Goal: Transaction & Acquisition: Purchase product/service

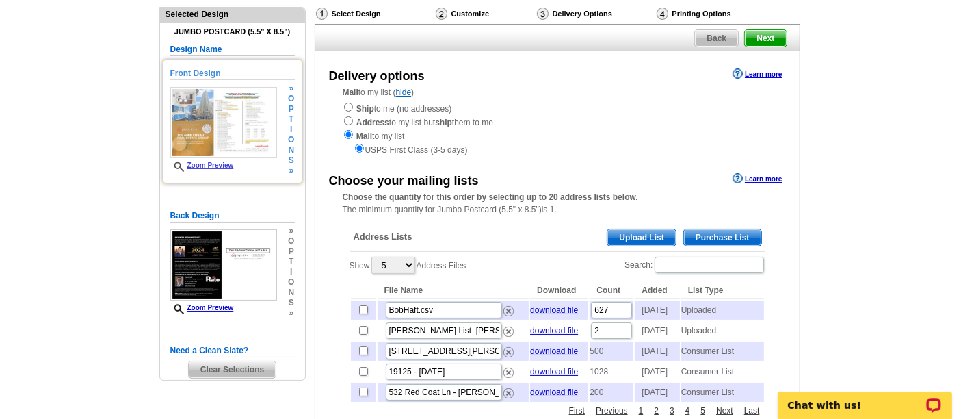
click at [215, 162] on link "Zoom Preview" at bounding box center [202, 165] width 64 height 8
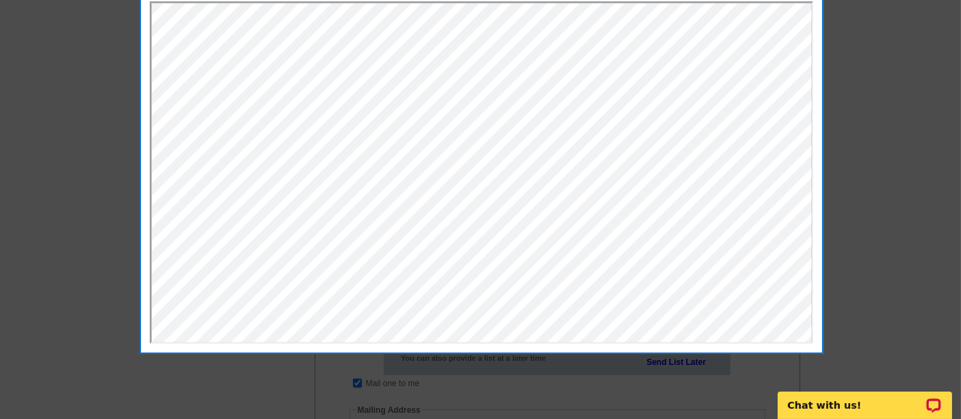
scroll to position [64, 0]
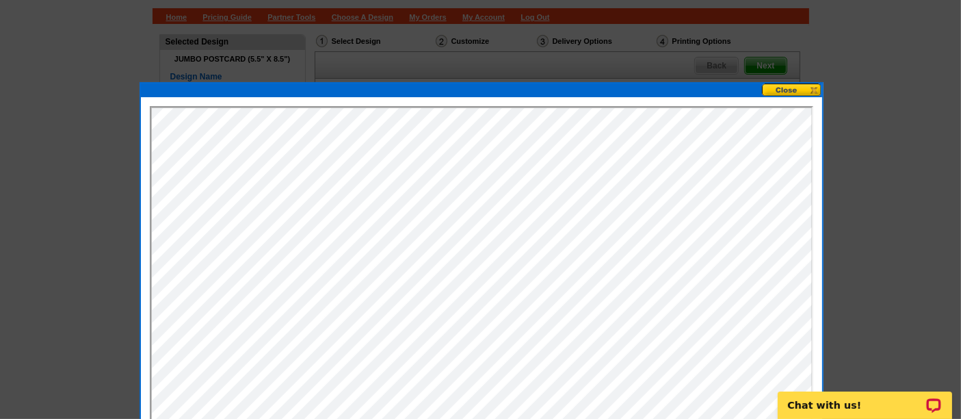
click at [790, 81] on div at bounding box center [480, 177] width 961 height 482
click at [789, 89] on button at bounding box center [792, 89] width 60 height 13
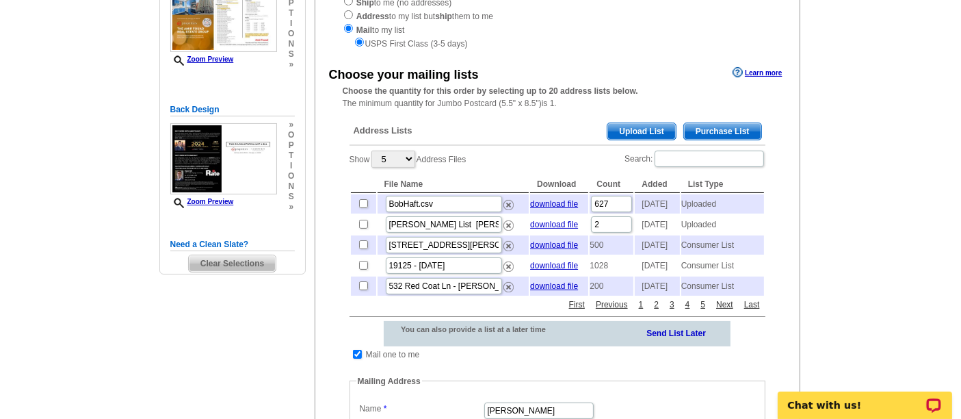
scroll to position [200, 0]
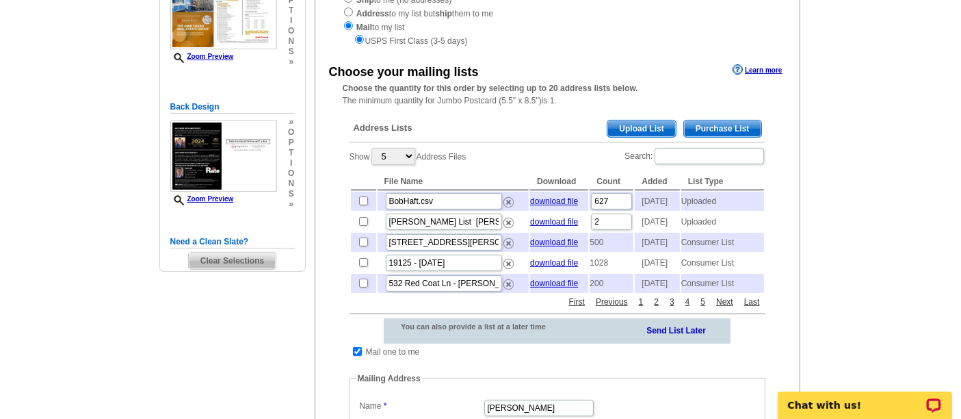
click at [646, 120] on span "Upload List" at bounding box center [641, 128] width 68 height 16
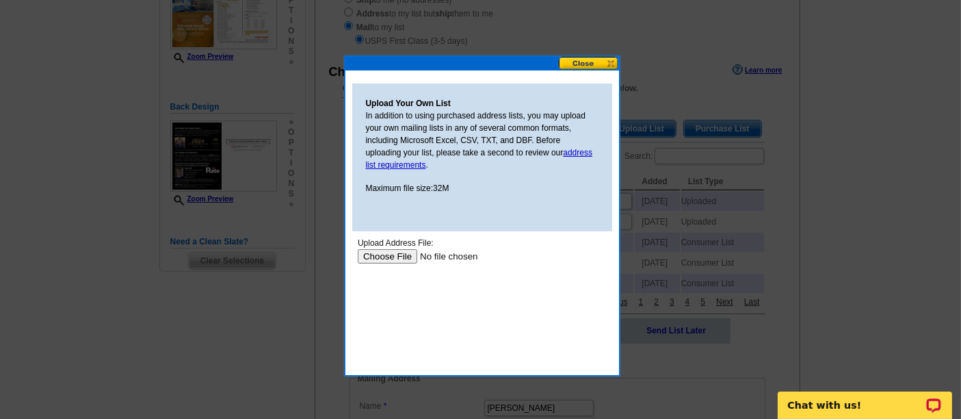
scroll to position [0, 0]
type input "C:\fakepath\2024 33 Ontario- Owner Mailing Addresses.xlsx"
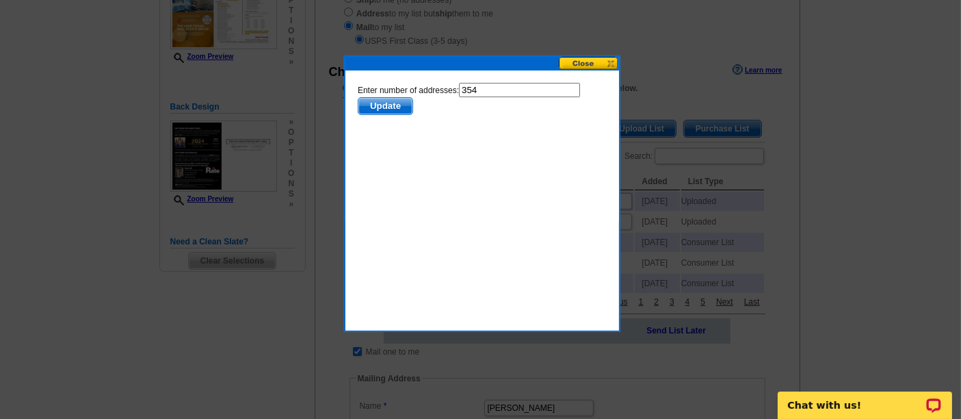
click at [486, 90] on input "354" at bounding box center [518, 89] width 121 height 14
type input "353"
click at [398, 101] on span "Update" at bounding box center [385, 105] width 54 height 16
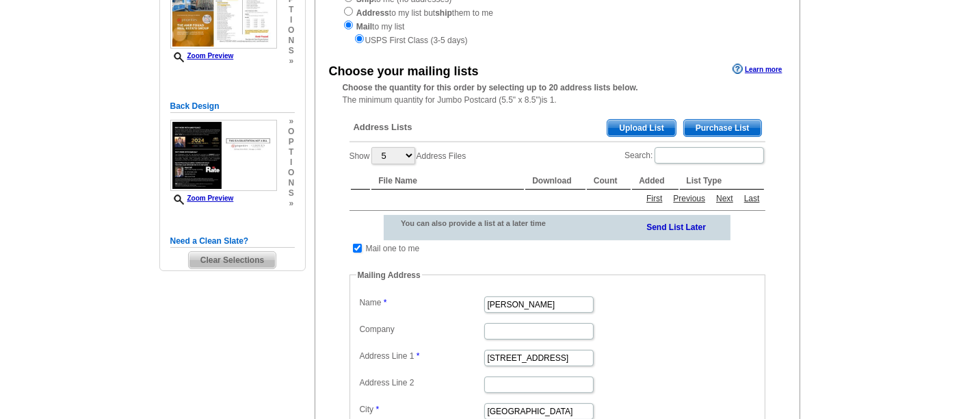
scroll to position [200, 0]
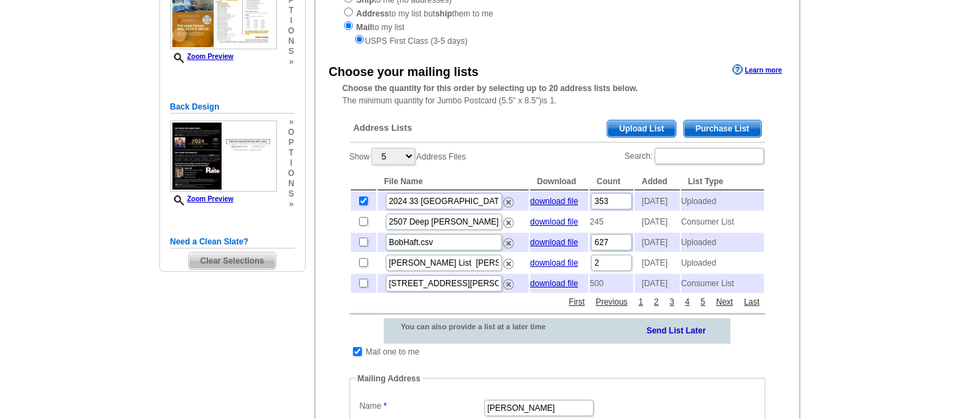
click at [358, 356] on input "checkbox" at bounding box center [357, 351] width 9 height 9
checkbox input "false"
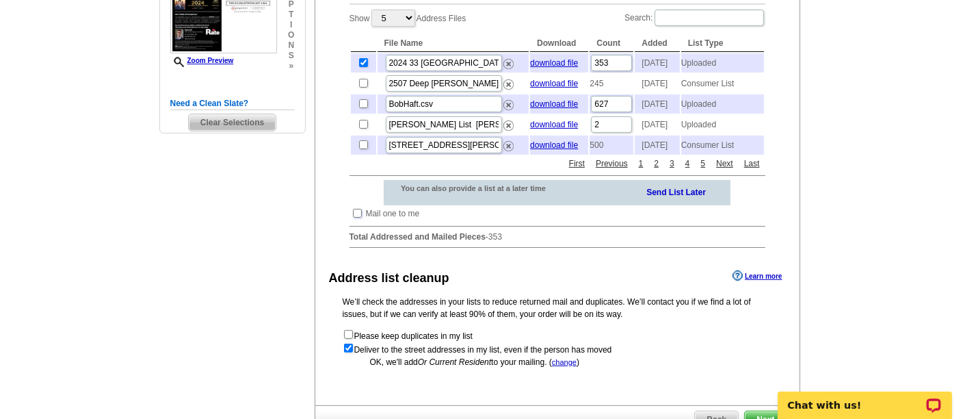
scroll to position [497, 0]
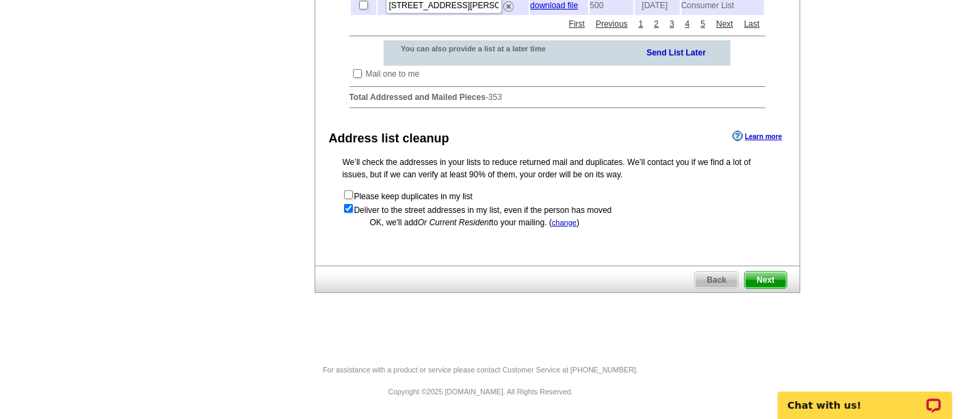
click at [756, 281] on span "Next" at bounding box center [765, 279] width 41 height 16
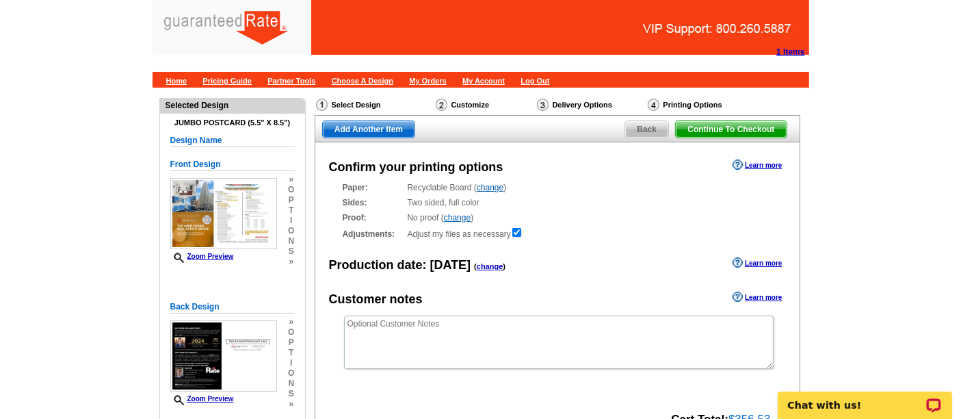
click at [569, 282] on div "Confirm your printing options Learn more Paper: Recyclable Board ( change ) Sel…" at bounding box center [558, 300] width 486 height 317
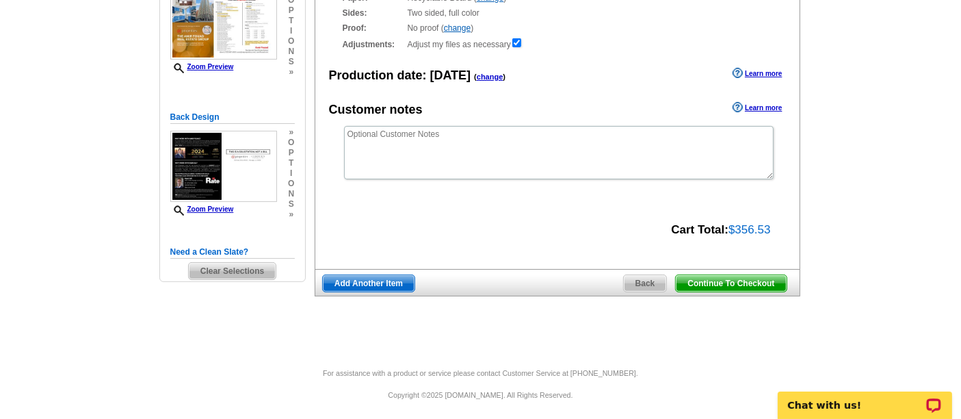
scroll to position [191, 0]
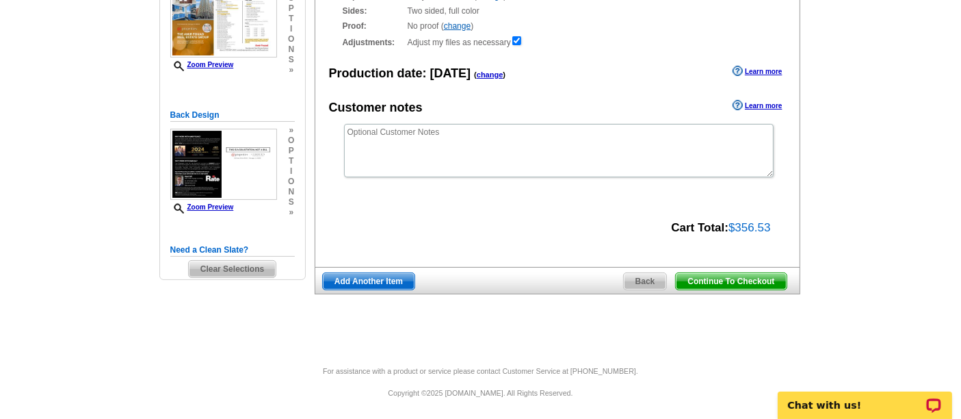
click at [740, 277] on span "Continue To Checkout" at bounding box center [731, 281] width 110 height 16
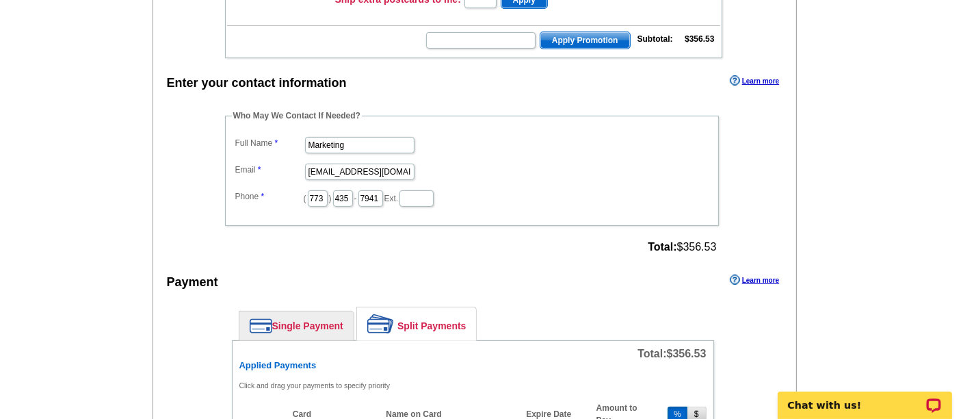
scroll to position [347, 0]
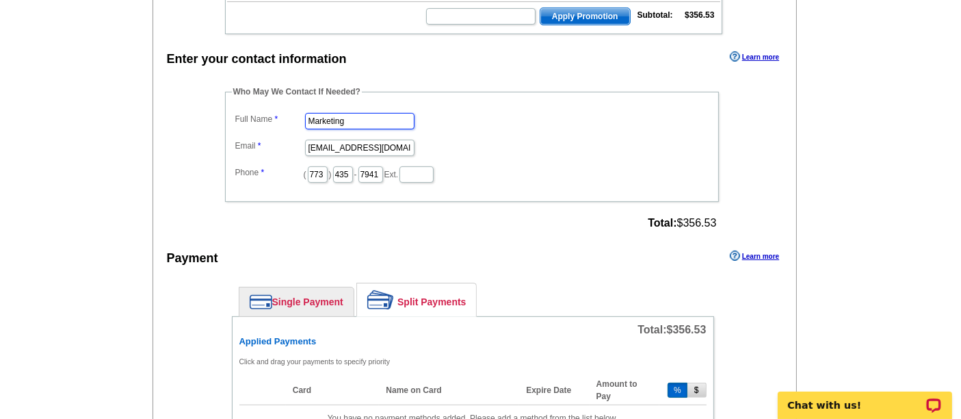
click at [379, 113] on input "Marketing" at bounding box center [359, 121] width 109 height 16
type input "Shelley Berner"
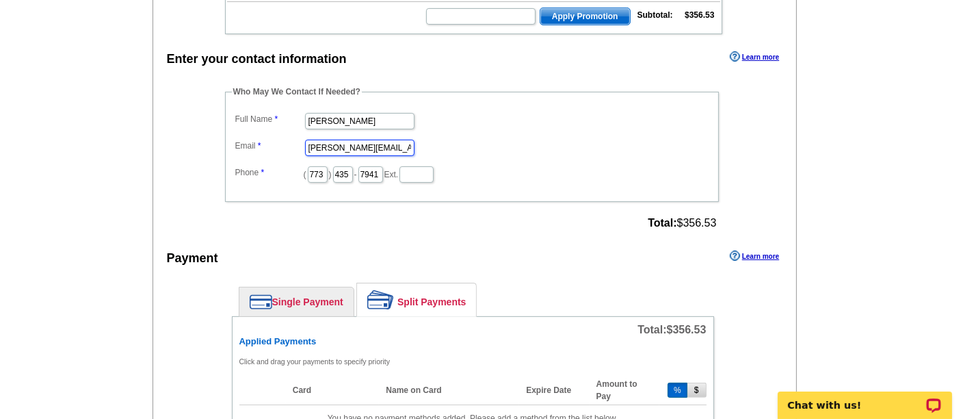
type input "shelley.berner@rate.com"
click at [464, 247] on div "Payment Learn more" at bounding box center [475, 261] width 644 height 29
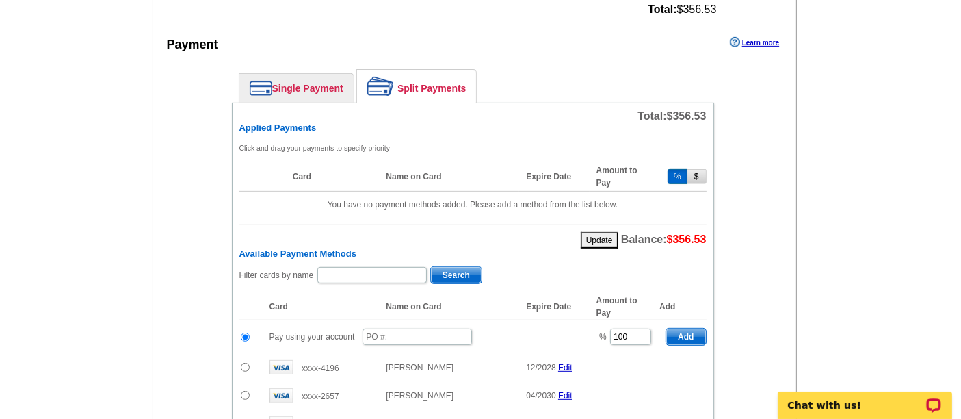
scroll to position [639, 0]
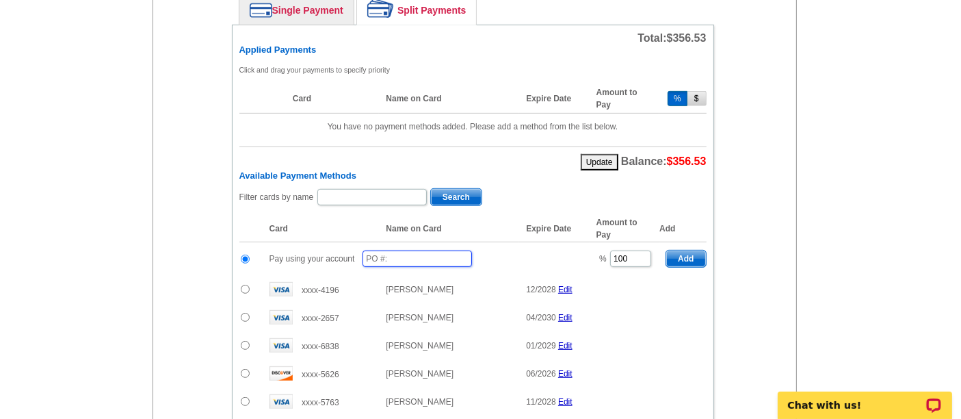
click at [443, 250] on input "text" at bounding box center [416, 258] width 109 height 16
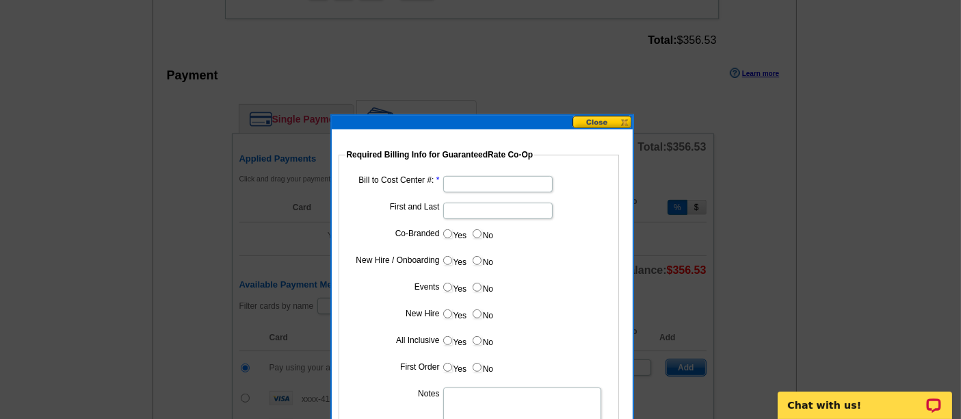
scroll to position [529, 0]
type input "09242025_105_sb"
click at [479, 178] on input "Bill to Cost Center #:" at bounding box center [497, 184] width 109 height 16
type input "1001"
type input "Hani Ali"
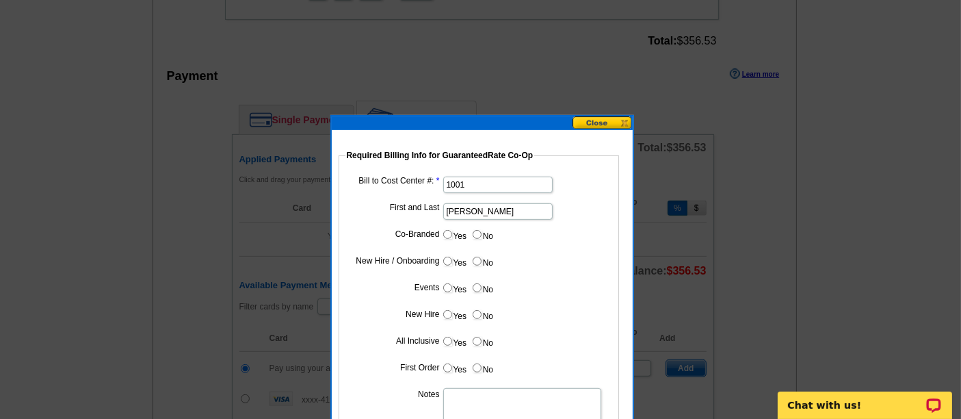
click at [451, 226] on label "Yes" at bounding box center [454, 234] width 25 height 16
click at [451, 230] on input "Yes" at bounding box center [447, 234] width 9 height 9
radio input "true"
click at [468, 263] on input "Cost paid by cobrand" at bounding box center [497, 264] width 109 height 16
type input "25%"
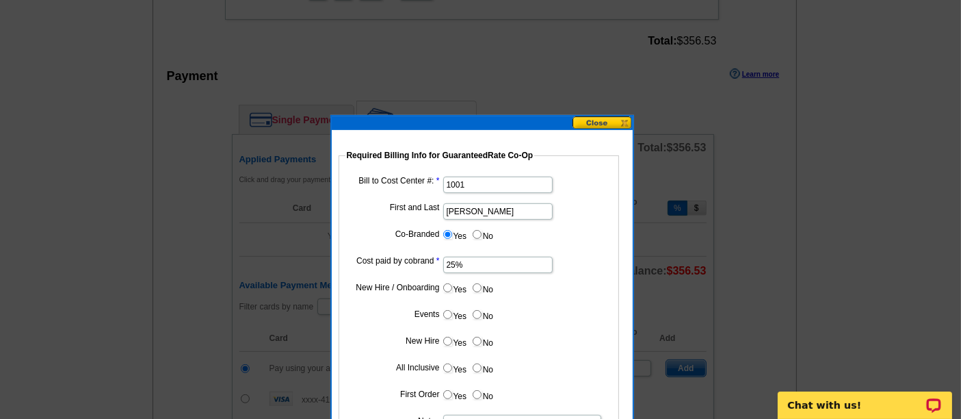
click at [475, 285] on input "No" at bounding box center [477, 287] width 9 height 9
radio input "true"
click at [475, 311] on input "No" at bounding box center [477, 314] width 9 height 9
radio input "true"
click at [477, 338] on input "No" at bounding box center [477, 340] width 9 height 9
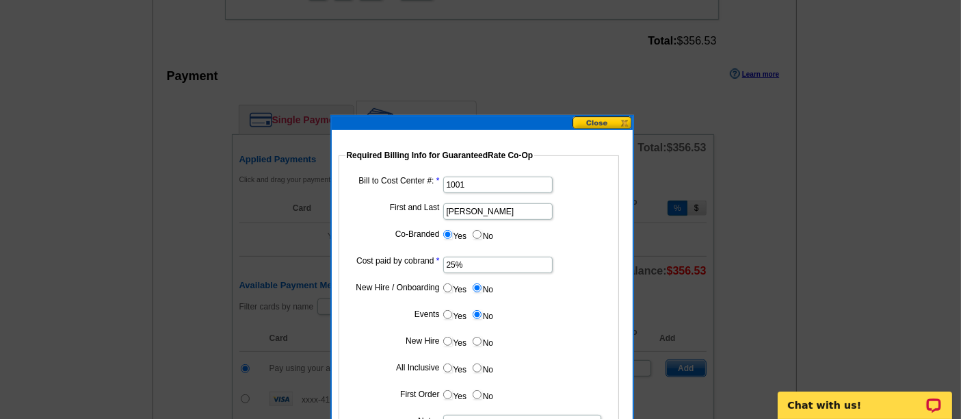
radio input "true"
click at [475, 363] on input "No" at bounding box center [477, 367] width 9 height 9
radio input "true"
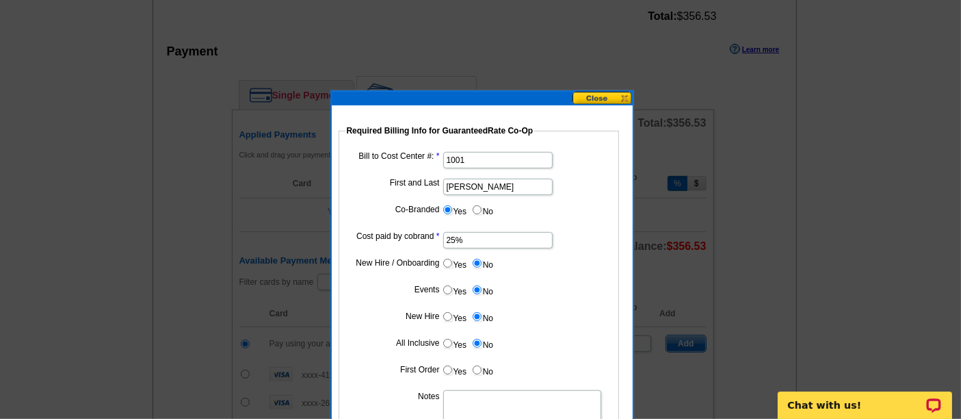
click at [476, 370] on input "No" at bounding box center [477, 369] width 9 height 9
radio input "true"
click at [477, 407] on textarea "Notes" at bounding box center [522, 416] width 158 height 53
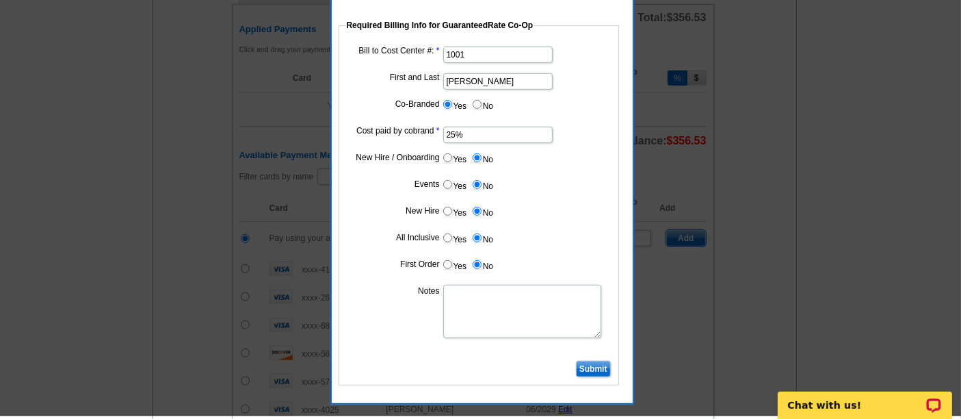
scroll to position [657, 0]
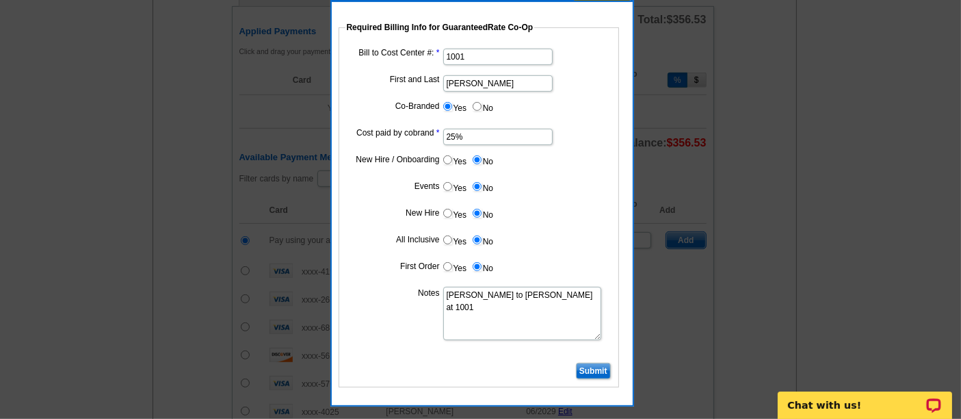
type textarea "Bill to Hani Ali at 1001"
click at [600, 370] on input "Submit" at bounding box center [593, 370] width 35 height 16
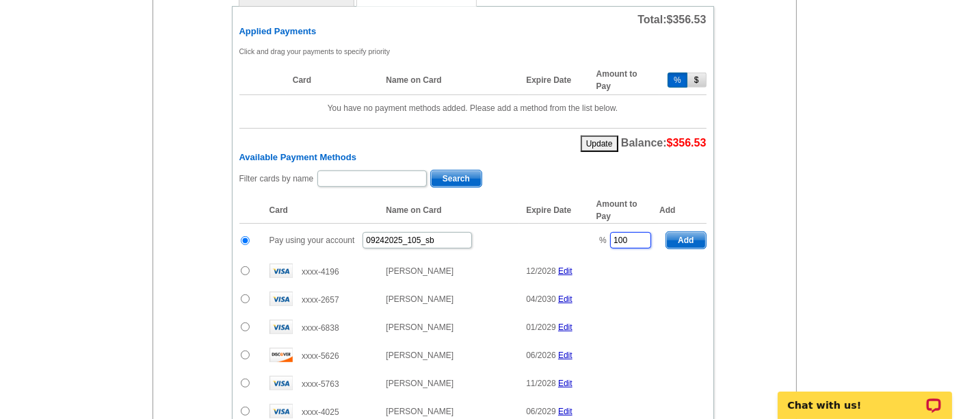
drag, startPoint x: 637, startPoint y: 224, endPoint x: 583, endPoint y: 226, distance: 54.1
click at [583, 226] on tr "Pay using your account 09242025_105_sb % 100 Add" at bounding box center [472, 241] width 467 height 34
click at [691, 232] on span "Add" at bounding box center [685, 240] width 39 height 16
type input "100"
radio input "false"
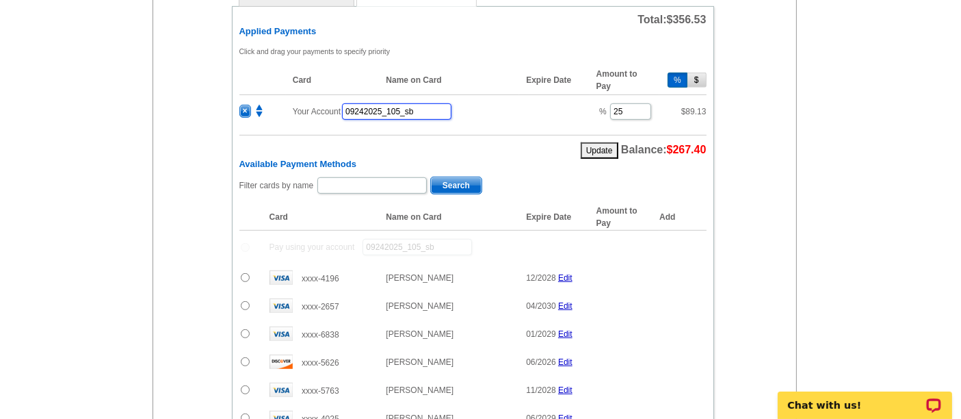
click at [406, 103] on input "09242025_105_sb" at bounding box center [396, 111] width 109 height 16
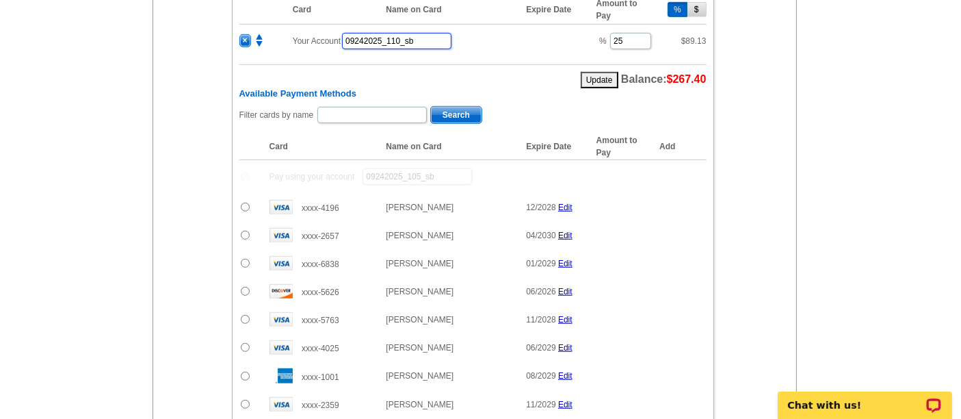
scroll to position [728, 0]
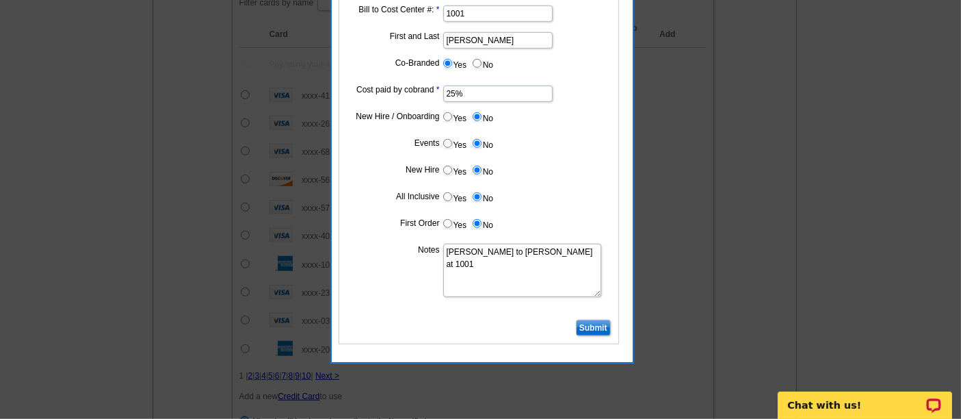
type input "09242025_110_sb"
click at [590, 326] on input "Submit" at bounding box center [593, 327] width 35 height 16
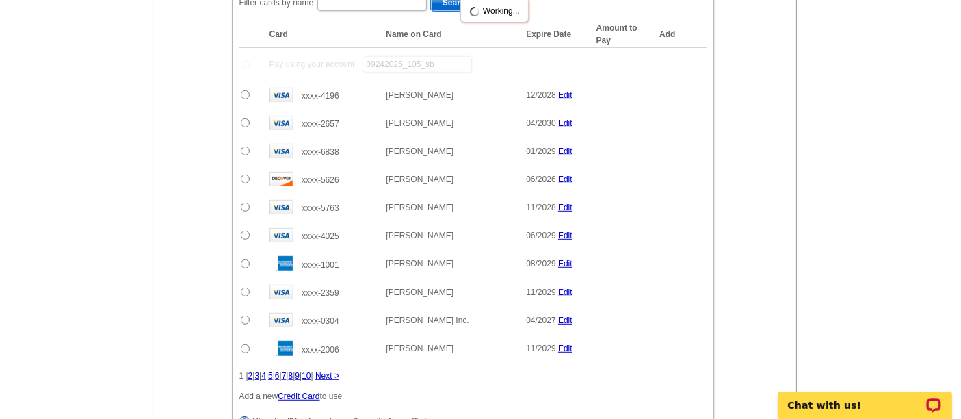
scroll to position [711, 0]
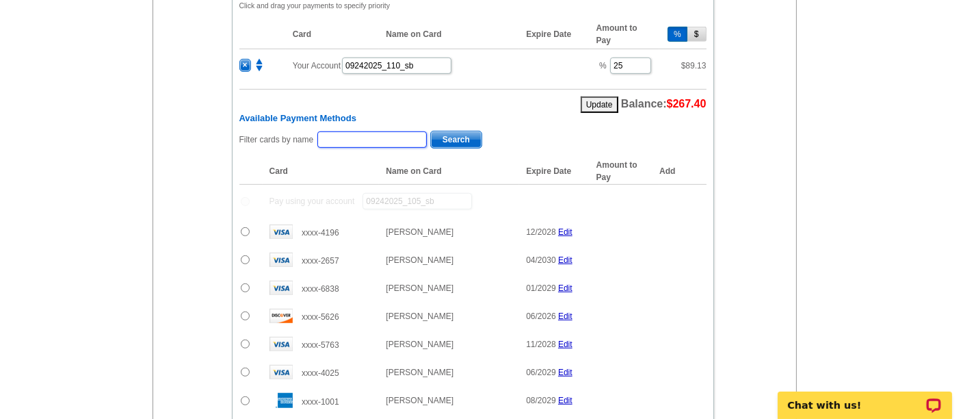
click at [395, 131] on input "text" at bounding box center [371, 139] width 109 height 16
type input "Fouad"
click at [434, 131] on span "Search" at bounding box center [456, 139] width 51 height 16
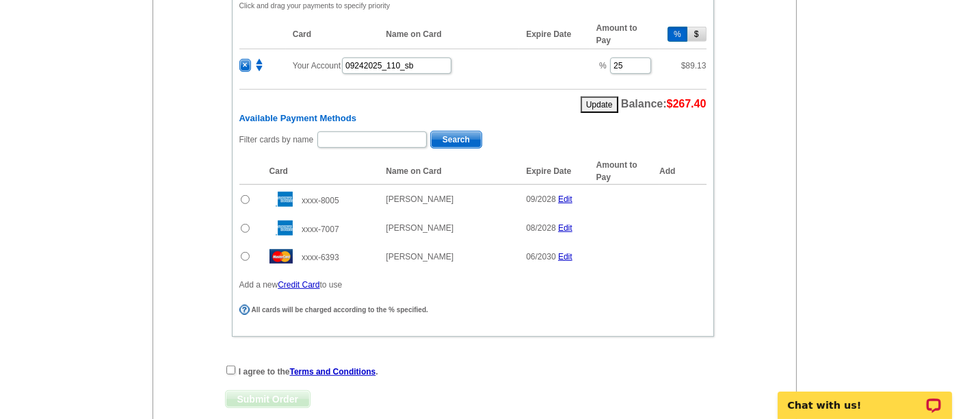
click at [241, 252] on input "radio" at bounding box center [245, 256] width 9 height 9
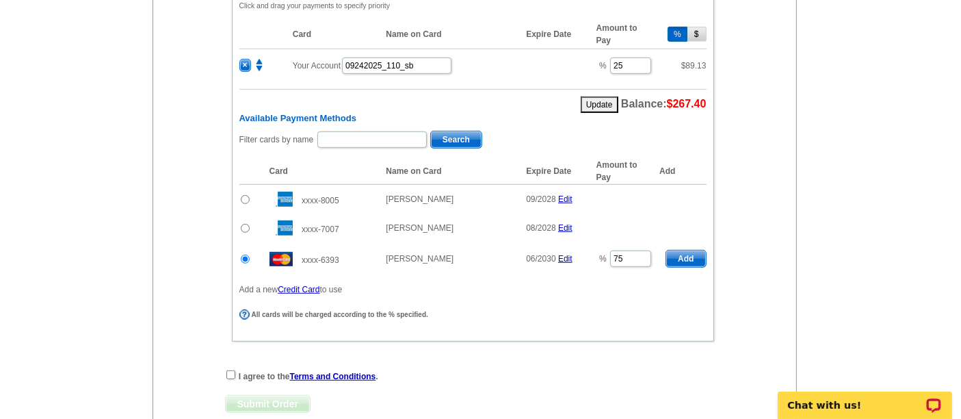
click at [695, 250] on span "Add" at bounding box center [685, 258] width 39 height 16
radio input "false"
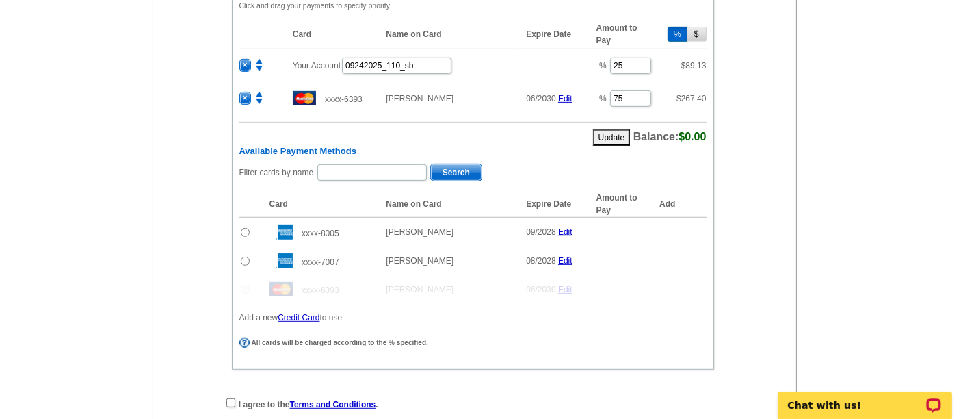
click at [695, 241] on table "Card Name on Card Expire Date Amount to Pay Add xxxx-8005 Amir L Fouad 09/2028 …" at bounding box center [472, 247] width 467 height 112
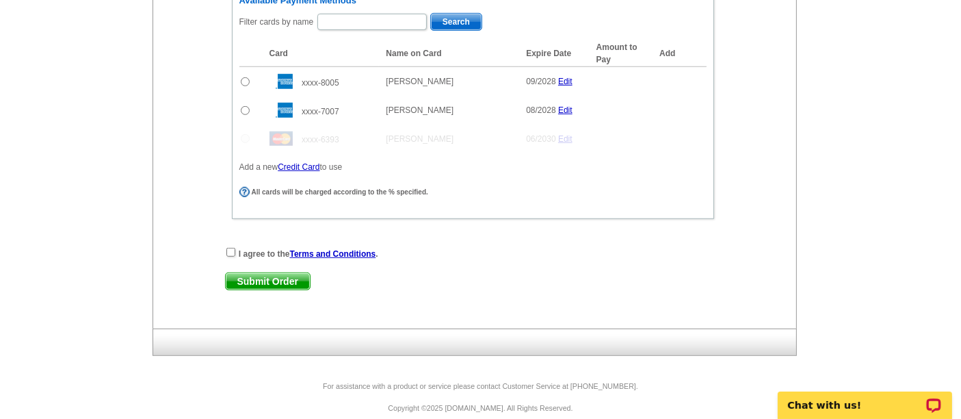
scroll to position [860, 0]
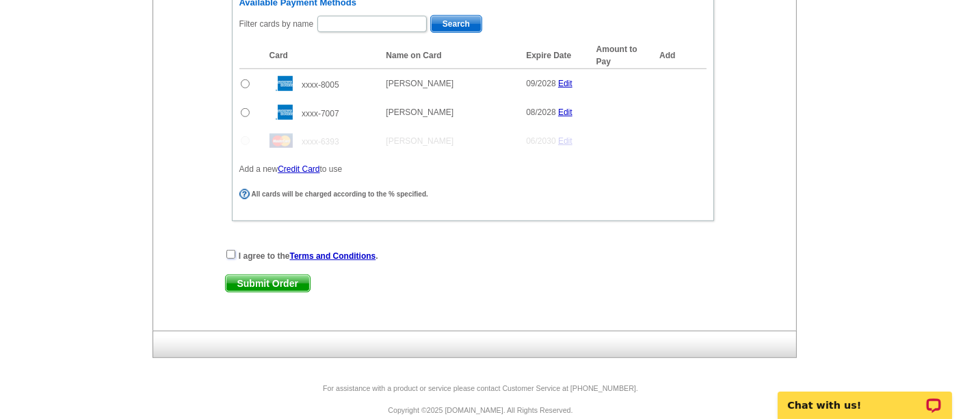
click at [232, 250] on input "checkbox" at bounding box center [230, 254] width 9 height 9
checkbox input "true"
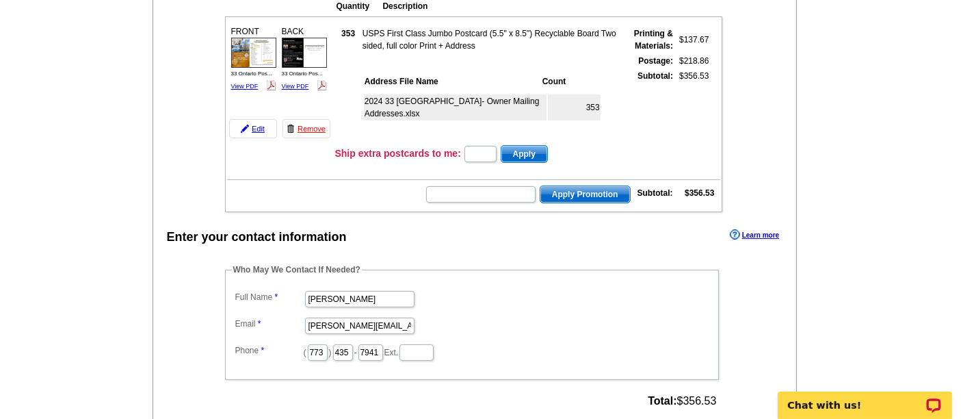
scroll to position [172, 0]
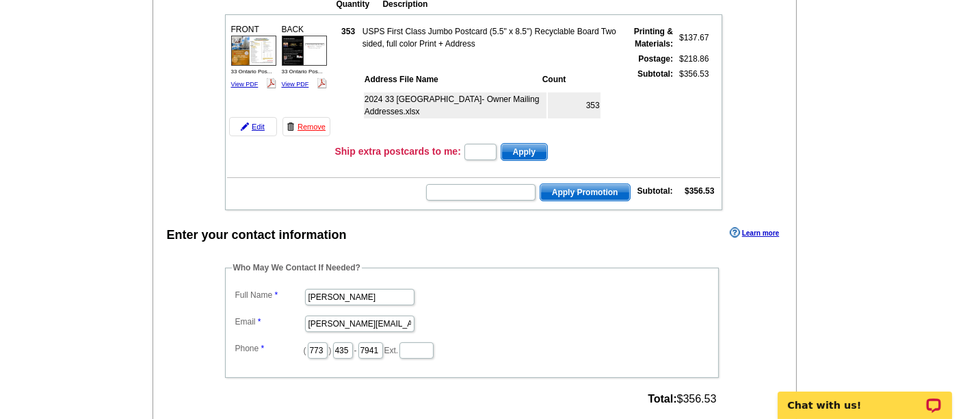
click at [454, 271] on fieldset "Who May We Contact If Needed? Full Name Shelley Berner Email shelley.berner@rat…" at bounding box center [472, 319] width 494 height 116
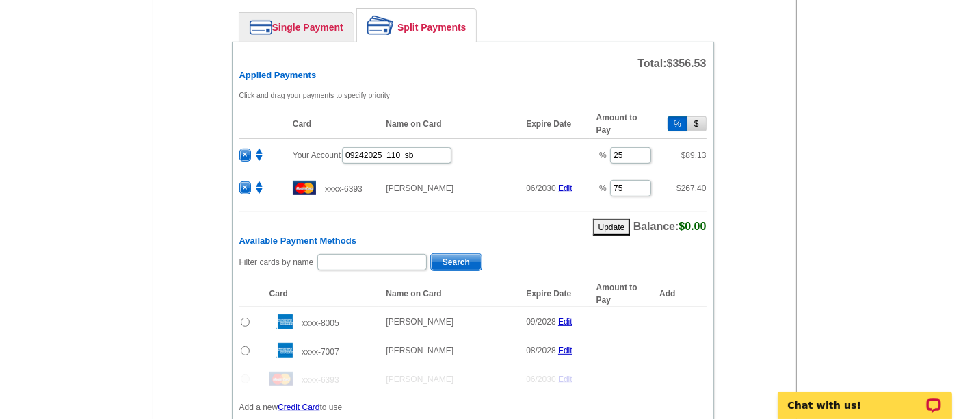
scroll to position [863, 0]
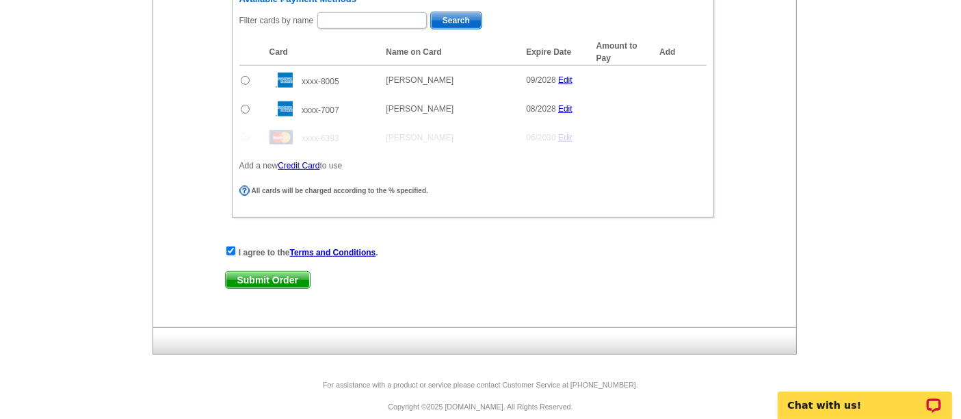
click at [287, 271] on span "Submit Order" at bounding box center [268, 279] width 84 height 16
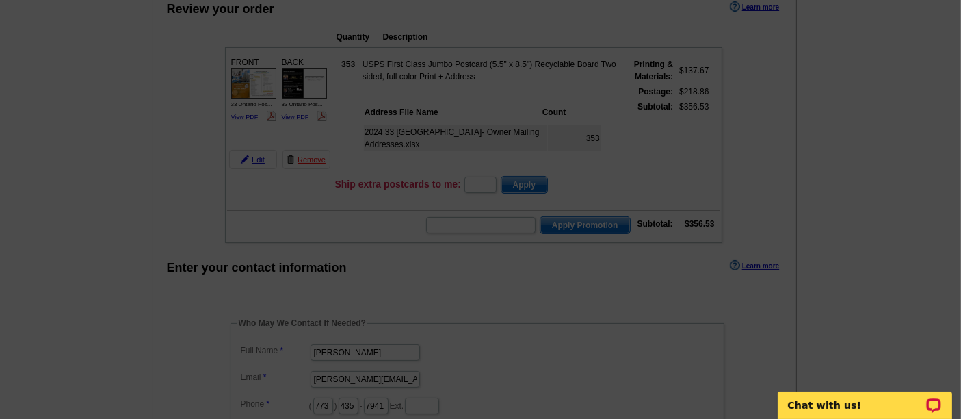
scroll to position [140, 0]
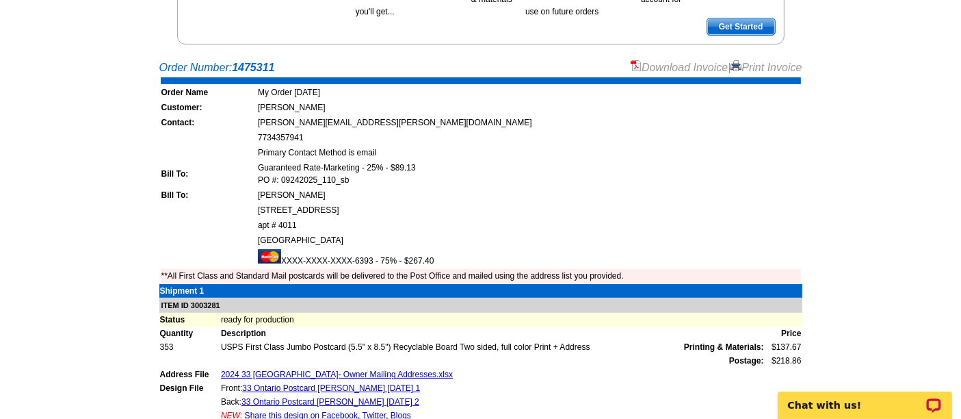
scroll to position [236, 0]
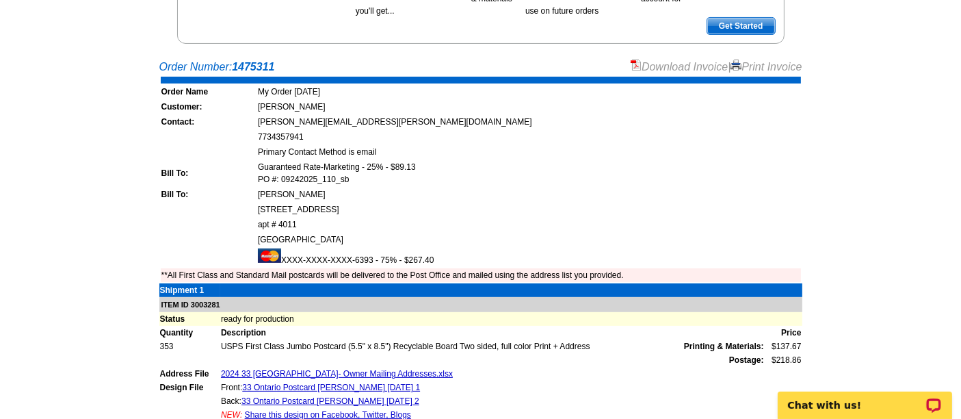
click at [685, 63] on link "Download Invoice" at bounding box center [679, 67] width 97 height 12
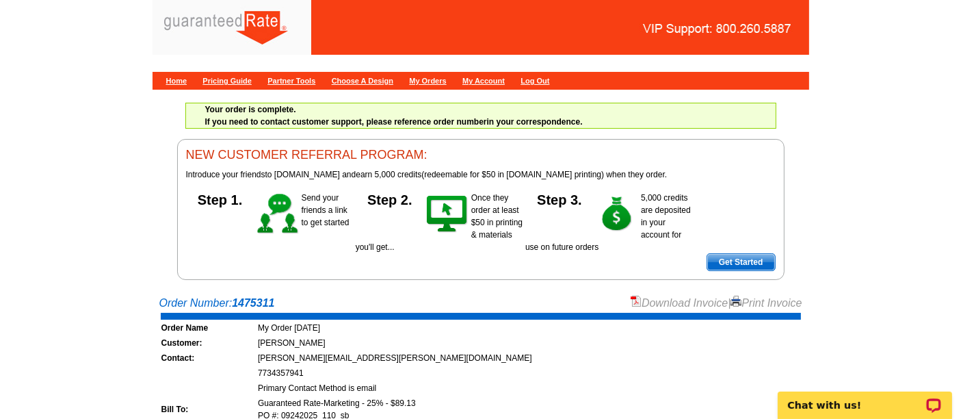
scroll to position [0, 0]
click at [174, 81] on link "Home" at bounding box center [176, 81] width 21 height 8
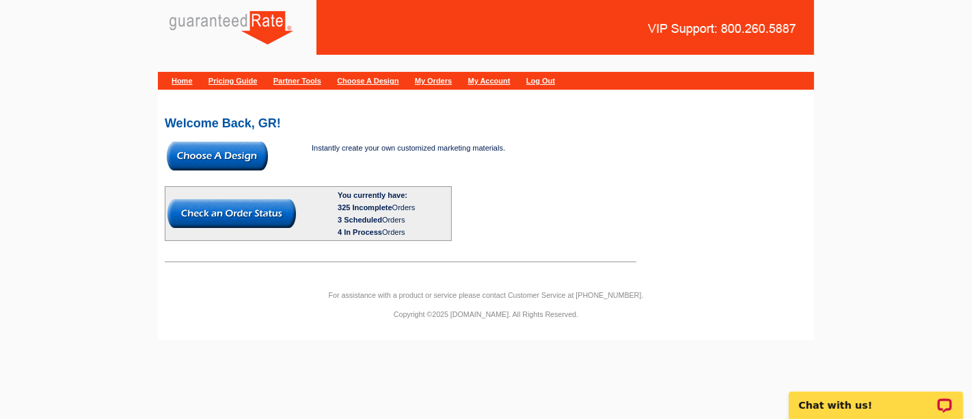
click at [209, 147] on img at bounding box center [217, 156] width 101 height 29
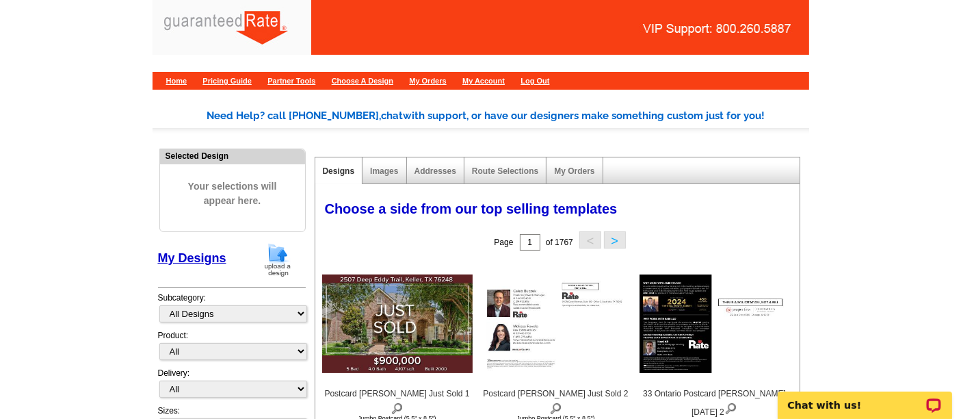
click at [284, 250] on img at bounding box center [278, 259] width 36 height 35
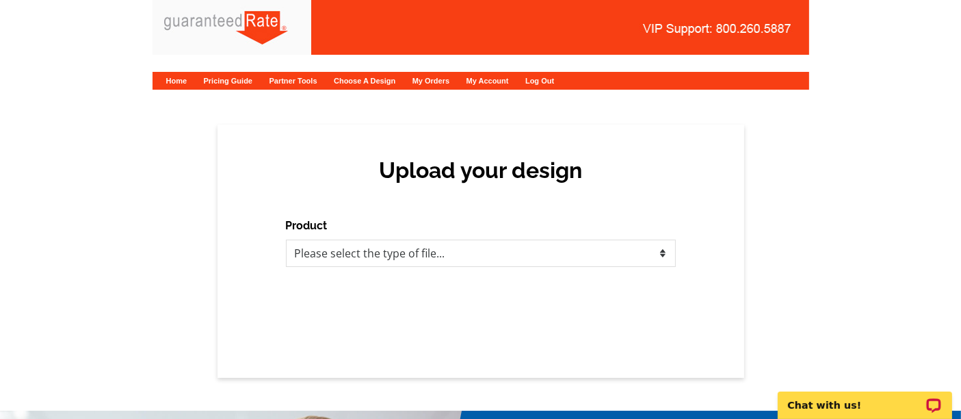
click at [365, 227] on div "Product Please select the type of file... Postcards Calendars Business Cards Le…" at bounding box center [481, 241] width 390 height 49
click at [365, 233] on div "Product Please select the type of file... Postcards Calendars Business Cards Le…" at bounding box center [481, 241] width 390 height 49
click at [366, 237] on div "Product Please select the type of file... Postcards Calendars Business Cards Le…" at bounding box center [481, 241] width 390 height 49
click at [366, 253] on select "Please select the type of file... Postcards Calendars Business Cards Letters an…" at bounding box center [481, 252] width 390 height 27
select select "1"
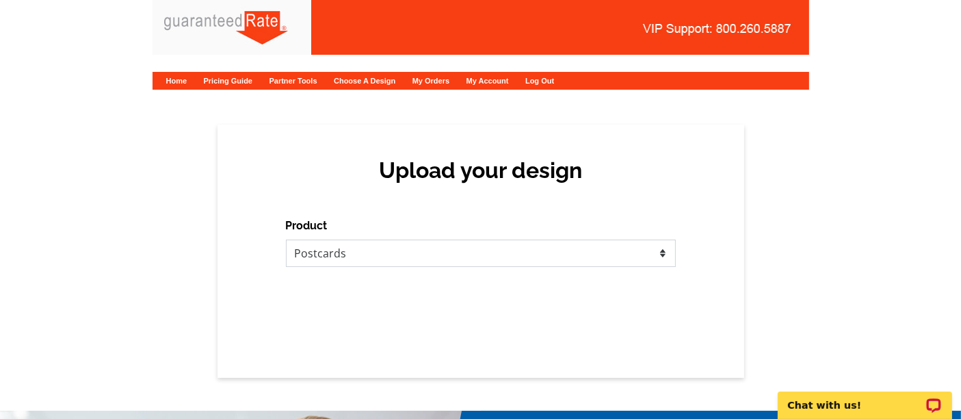
click at [286, 239] on select "Please select the type of file... Postcards Calendars Business Cards Letters an…" at bounding box center [481, 252] width 390 height 27
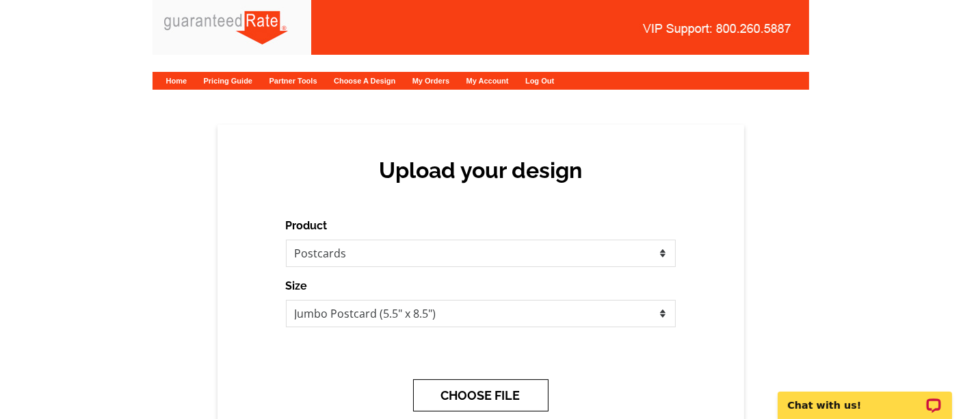
click at [449, 390] on button "CHOOSE FILE" at bounding box center [480, 395] width 135 height 32
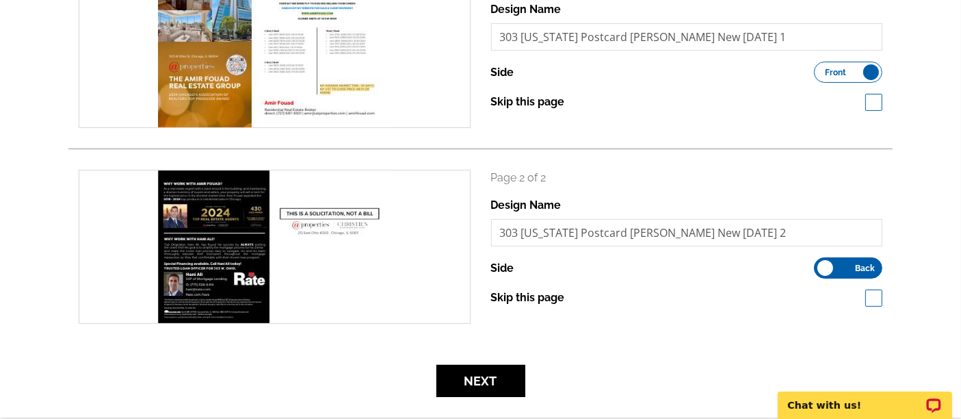
scroll to position [248, 0]
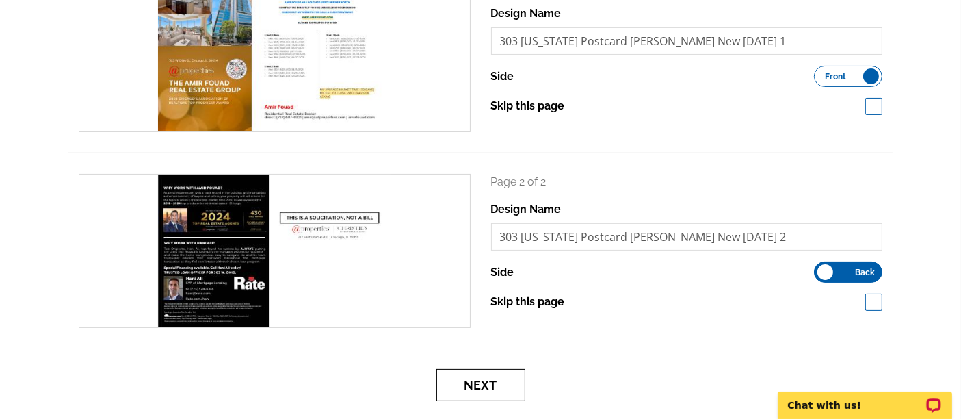
click at [505, 384] on button "Next" at bounding box center [480, 385] width 89 height 32
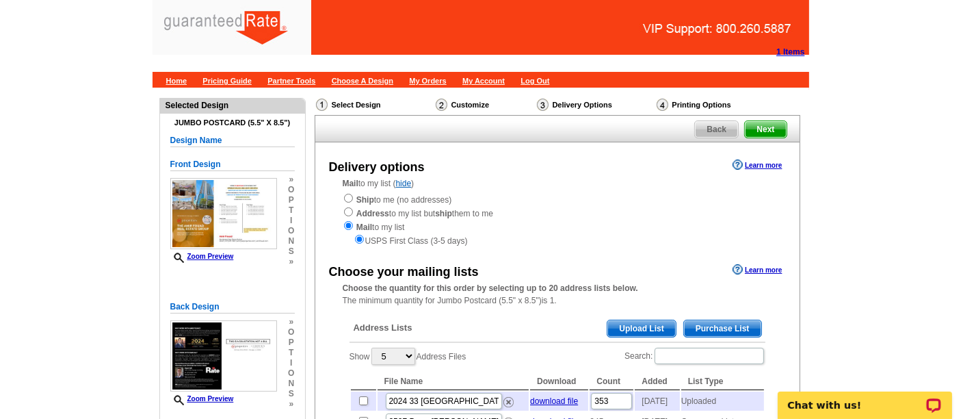
click at [639, 326] on span "Upload List" at bounding box center [641, 328] width 68 height 16
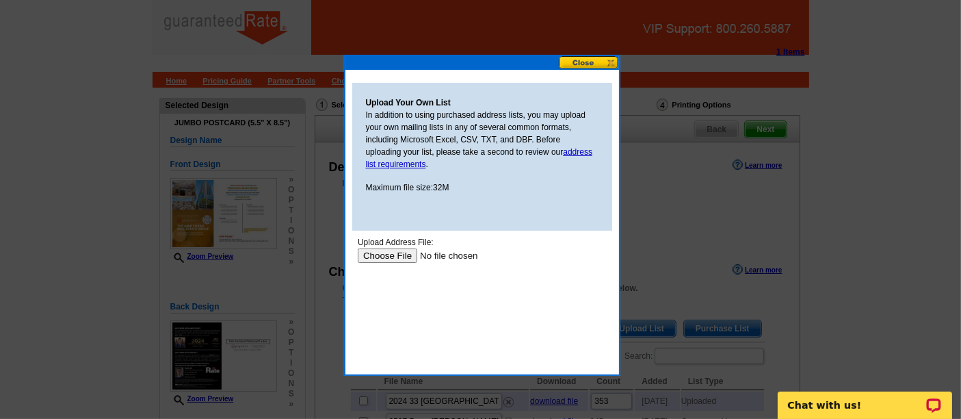
type input "C:\fakepath\2024 303 w ohio street TAX MAILING LIST .xlsx"
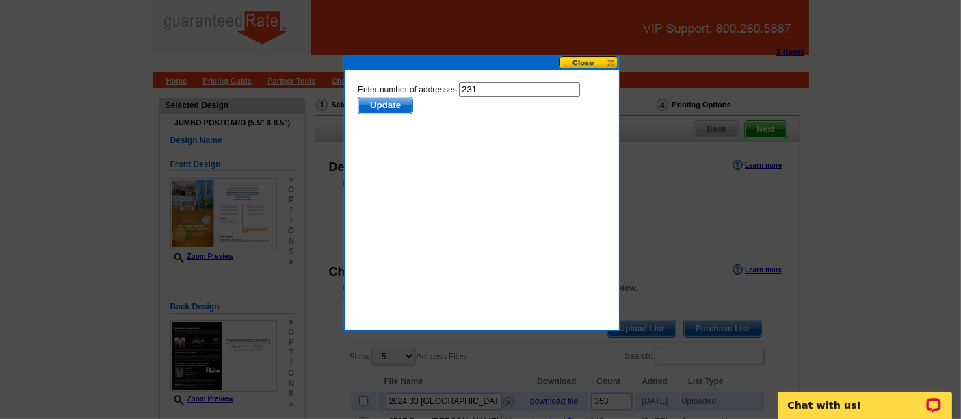
click at [503, 91] on input "231" at bounding box center [518, 88] width 121 height 14
type input "230"
click at [395, 97] on span "Update" at bounding box center [385, 104] width 54 height 16
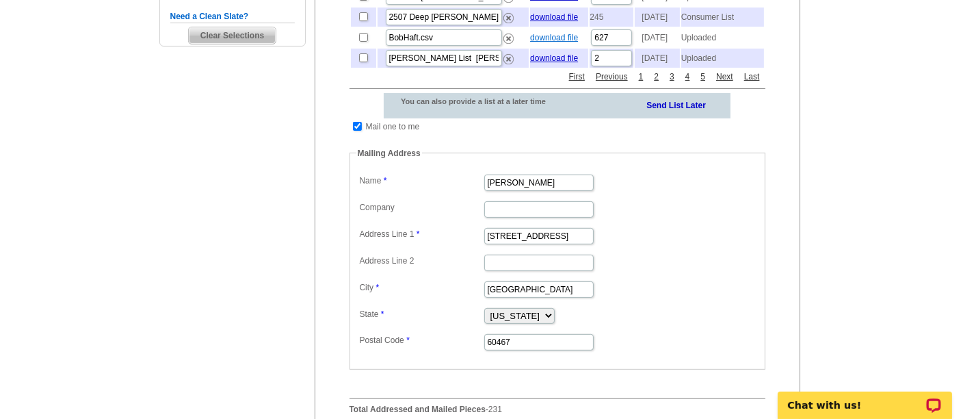
scroll to position [422, 0]
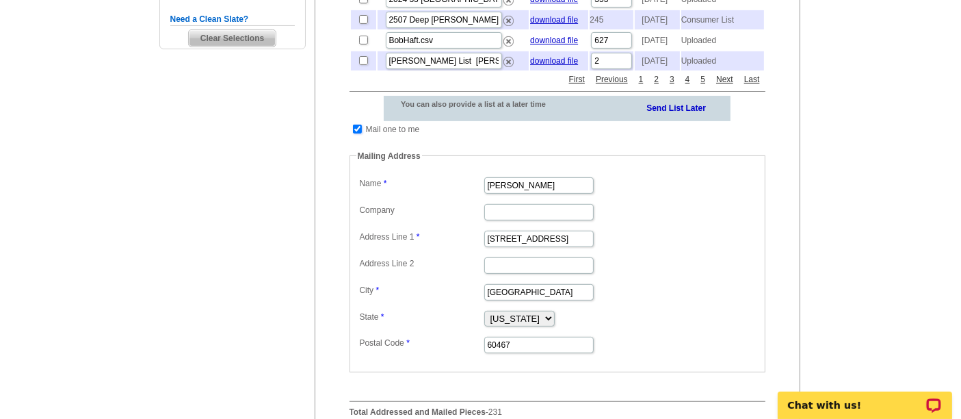
click at [356, 133] on input "checkbox" at bounding box center [357, 128] width 9 height 9
checkbox input "false"
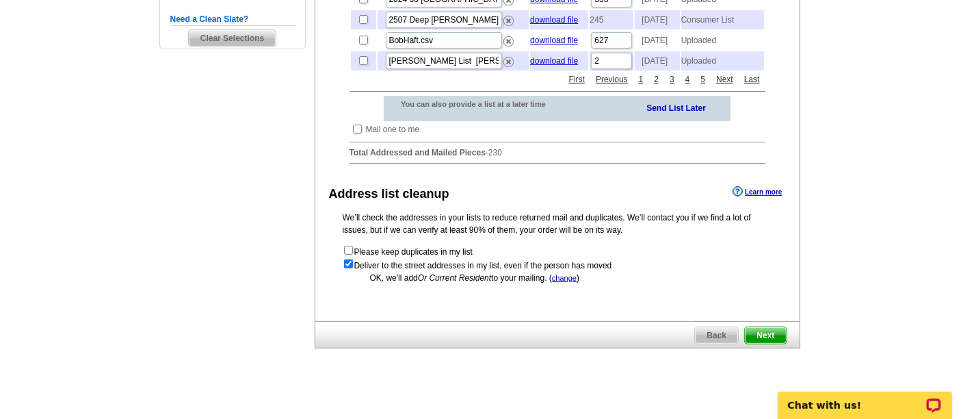
click at [756, 343] on span "Next" at bounding box center [765, 335] width 41 height 16
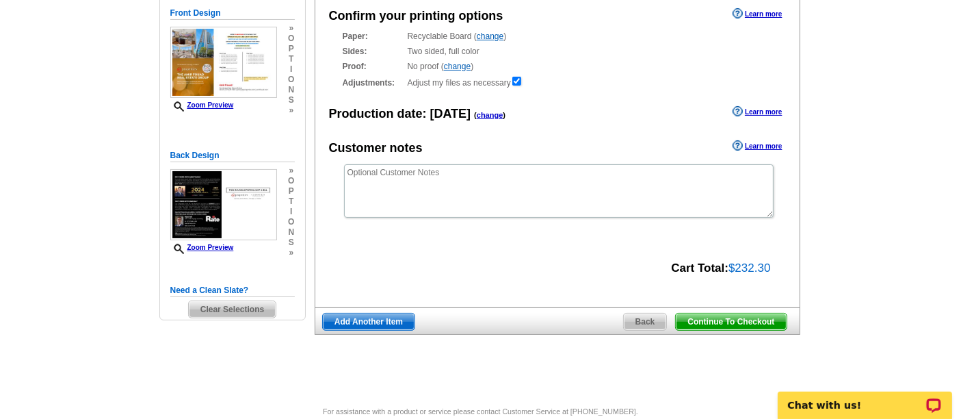
click at [754, 316] on span "Continue To Checkout" at bounding box center [731, 321] width 110 height 16
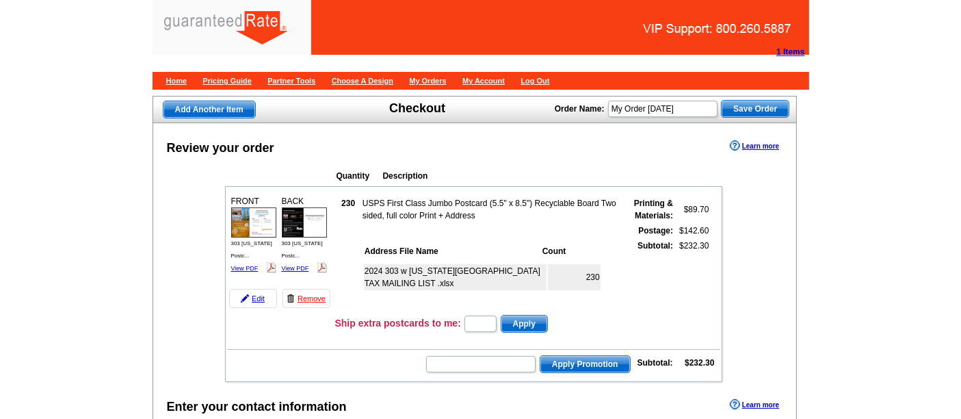
click at [371, 294] on div "2024 [STREET_ADDRESS][US_STATE] TAX MAILING LIST .xlsx 230" at bounding box center [490, 284] width 256 height 50
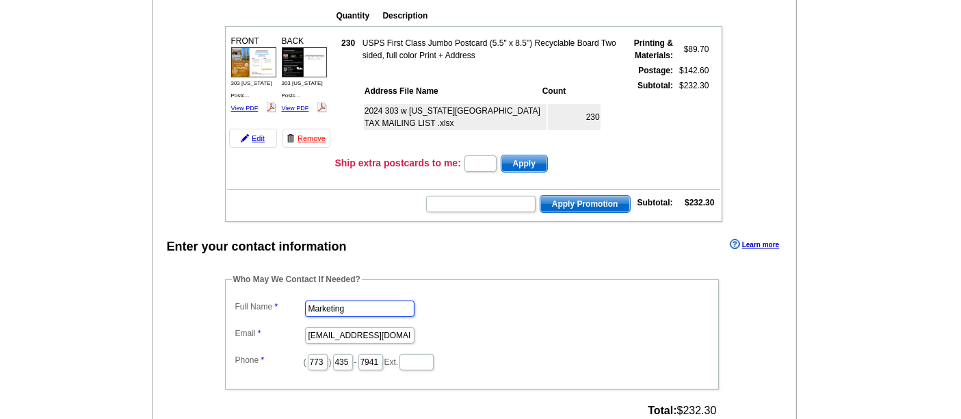
click at [336, 300] on input "Marketing" at bounding box center [359, 308] width 109 height 16
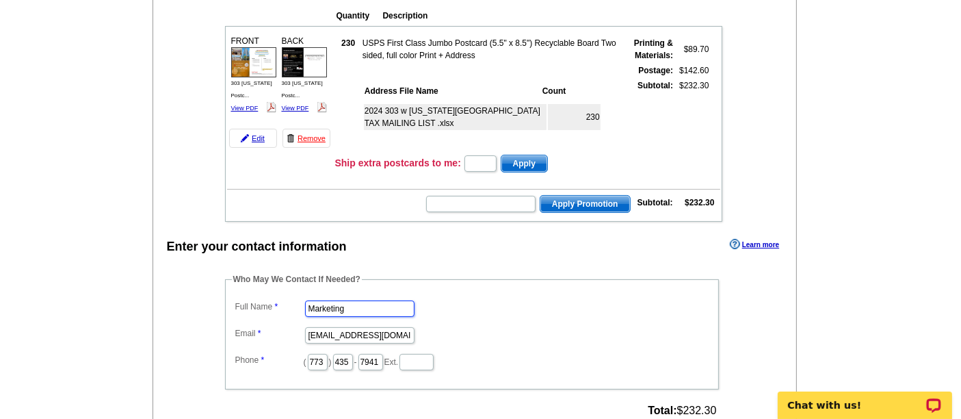
scroll to position [0, 0]
click at [336, 300] on input "Marketing" at bounding box center [359, 308] width 109 height 16
type input "[PERSON_NAME]"
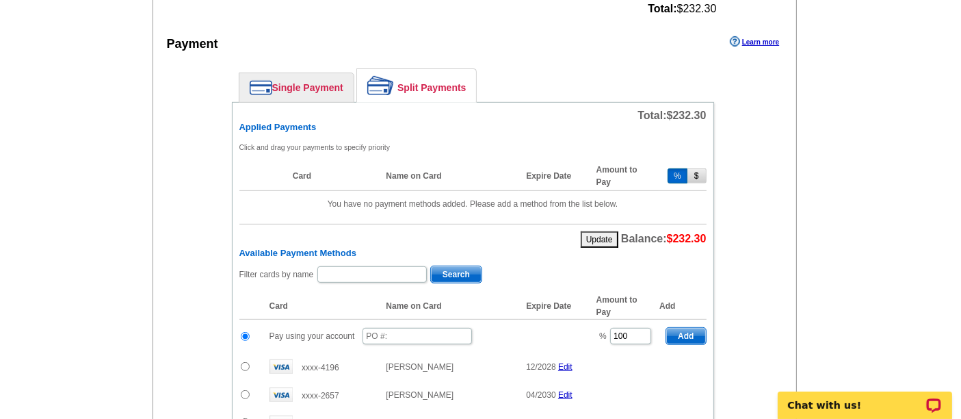
scroll to position [561, 0]
type input "[PERSON_NAME][EMAIL_ADDRESS][PERSON_NAME][DOMAIN_NAME]"
click at [413, 331] on input "text" at bounding box center [416, 336] width 109 height 16
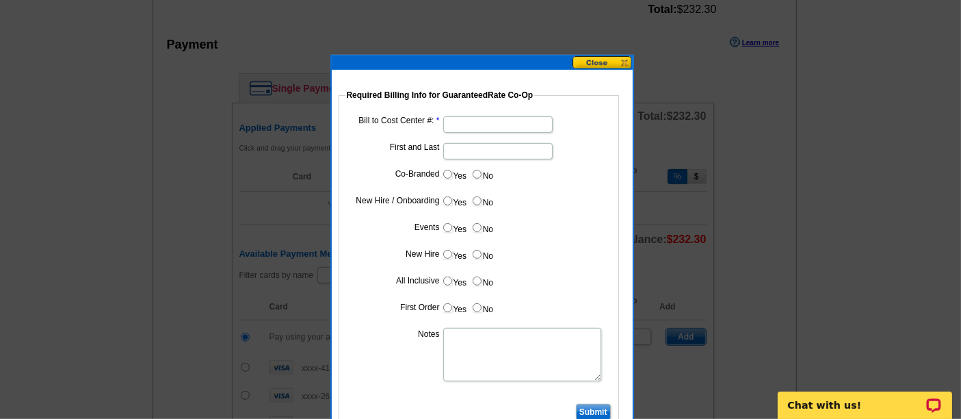
type input "09262025_125_sb"
click at [468, 120] on input "Bill to Cost Center #:" at bounding box center [497, 124] width 109 height 16
type input "1001"
type input "h"
type input "Hani Ali"
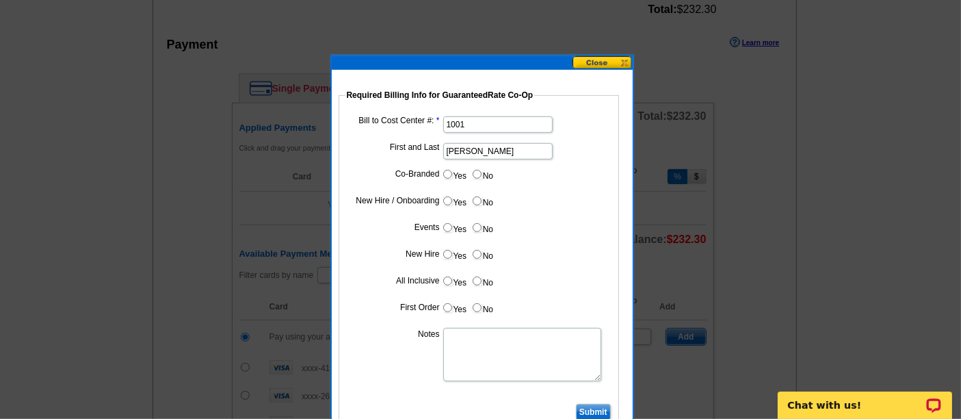
click at [447, 172] on input "Yes" at bounding box center [447, 174] width 9 height 9
radio input "true"
click at [466, 194] on dd at bounding box center [478, 203] width 267 height 21
click at [475, 205] on input "Cost paid by cobrand" at bounding box center [497, 204] width 109 height 16
type input "25%"
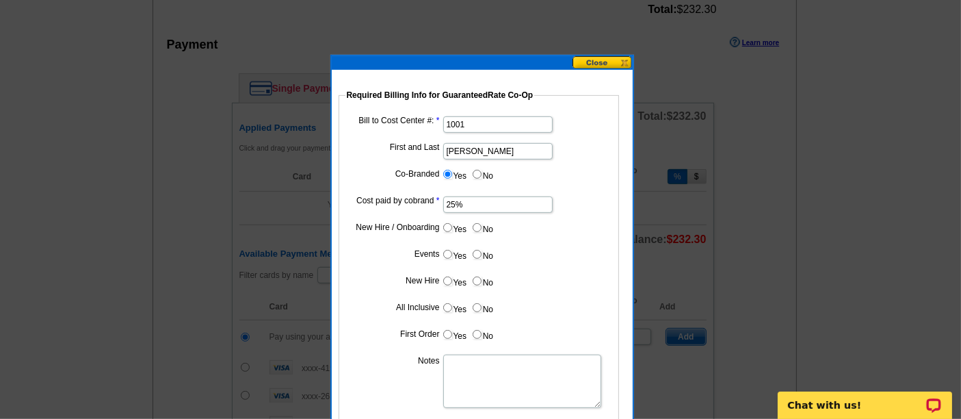
click at [481, 226] on label "No" at bounding box center [482, 228] width 22 height 16
click at [481, 226] on input "No" at bounding box center [477, 227] width 9 height 9
radio input "true"
click at [476, 253] on input "No" at bounding box center [477, 254] width 9 height 9
radio input "true"
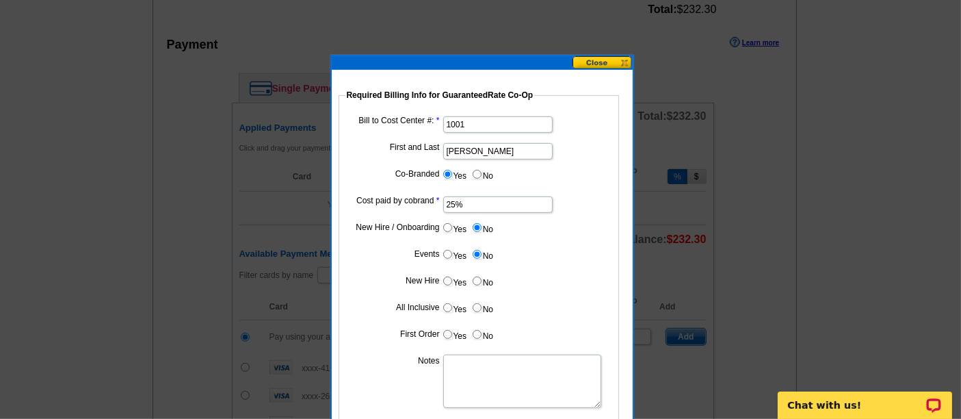
click at [477, 276] on input "No" at bounding box center [477, 280] width 9 height 9
radio input "true"
click at [475, 303] on input "No" at bounding box center [477, 307] width 9 height 9
radio input "true"
click at [479, 333] on input "No" at bounding box center [477, 334] width 9 height 9
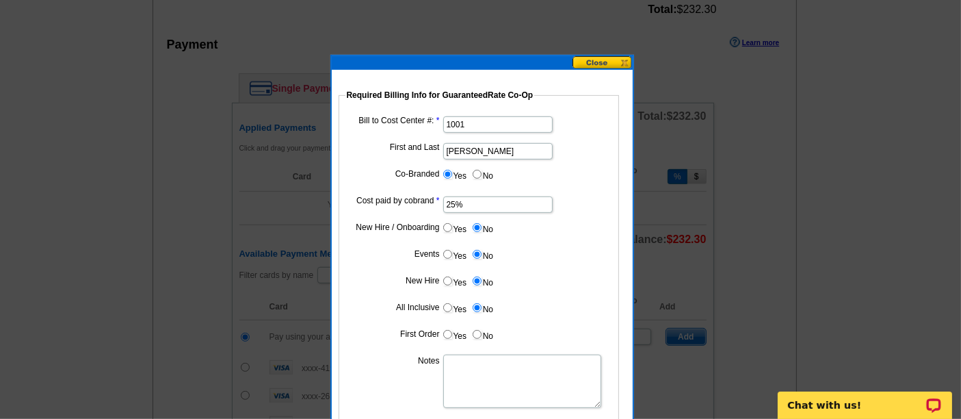
radio input "true"
click at [470, 380] on textarea "Notes" at bounding box center [522, 380] width 158 height 53
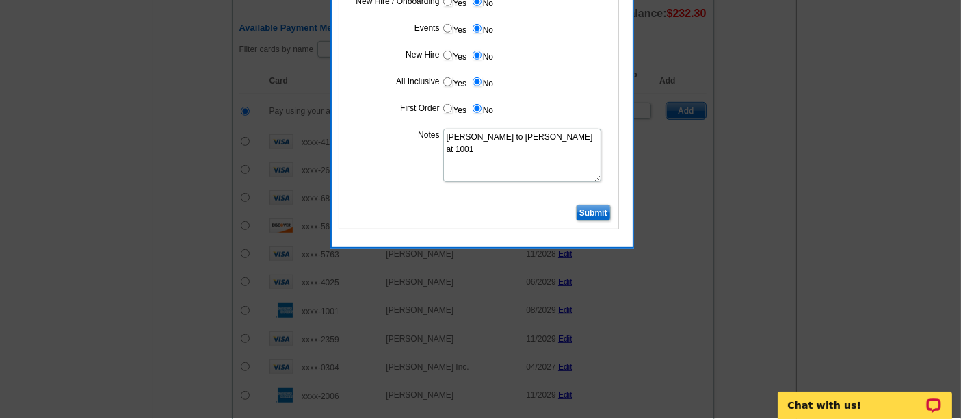
scroll to position [784, 0]
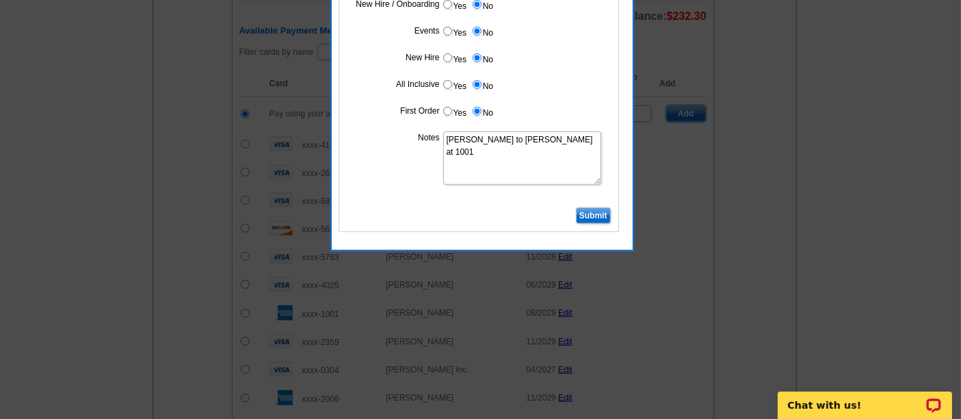
type textarea "Bill to Hani Ali at 1001"
click at [591, 215] on input "Submit" at bounding box center [593, 215] width 35 height 16
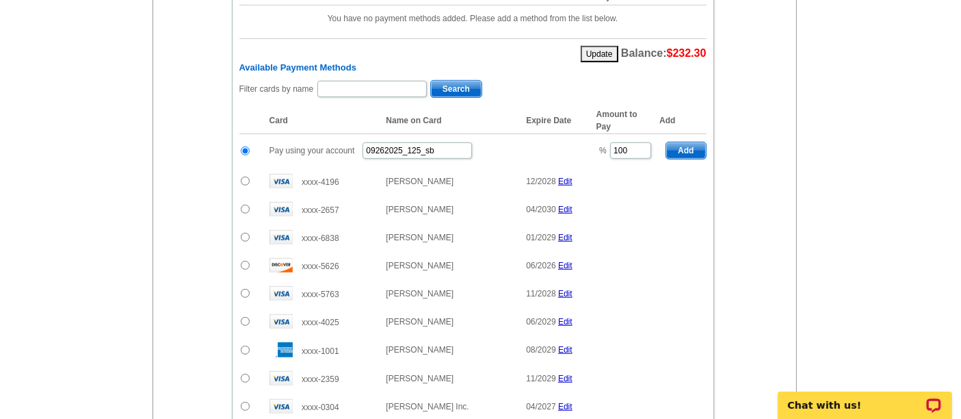
scroll to position [748, 0]
drag, startPoint x: 646, startPoint y: 140, endPoint x: 576, endPoint y: 133, distance: 70.8
click at [576, 133] on tr "Pay using your account 09262025_125_sb % 100 Add" at bounding box center [472, 150] width 467 height 34
click at [696, 141] on span "Add" at bounding box center [685, 149] width 39 height 16
type input "100"
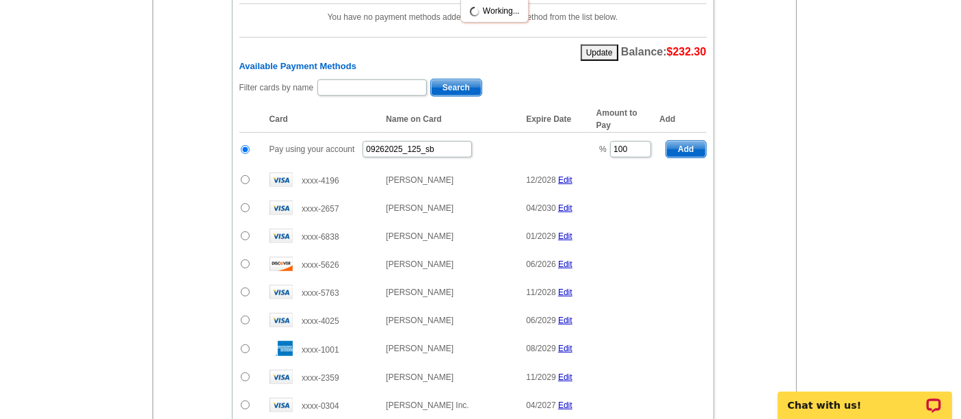
radio input "false"
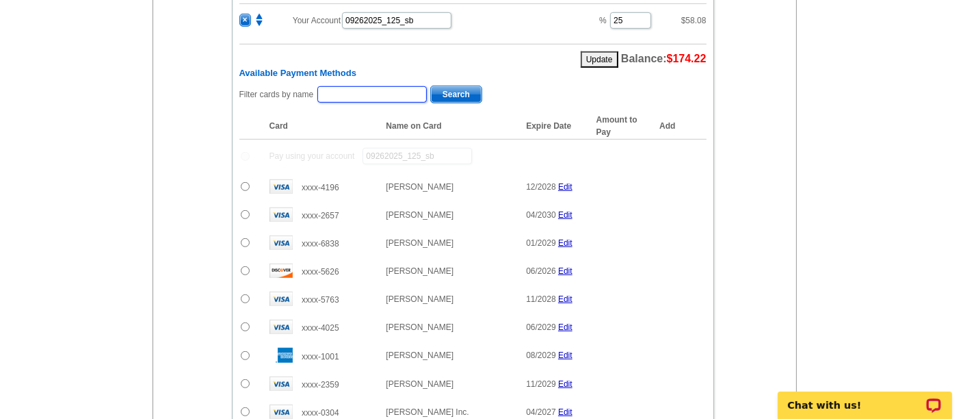
click at [391, 86] on input "text" at bounding box center [371, 94] width 109 height 16
type input "Fouad"
click at [444, 86] on span "Search" at bounding box center [456, 94] width 51 height 16
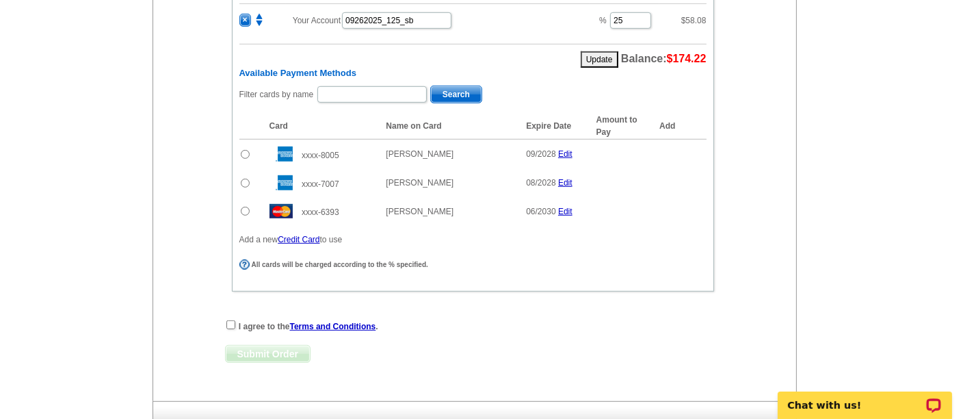
click at [243, 207] on input "radio" at bounding box center [245, 211] width 9 height 9
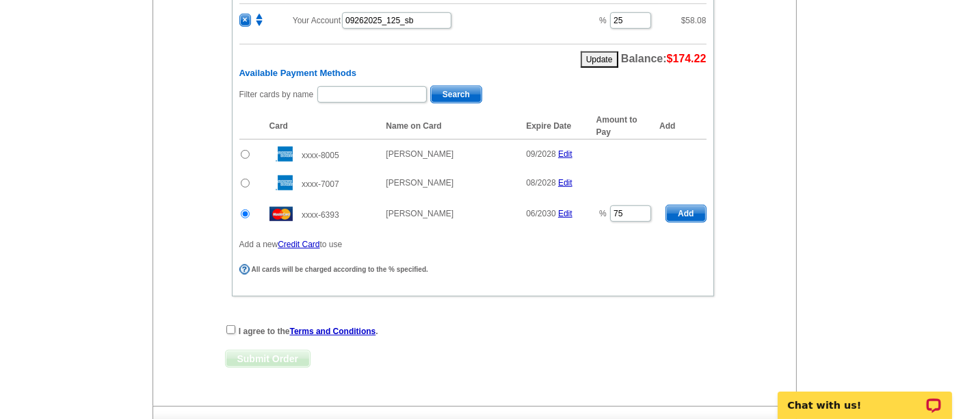
click at [686, 205] on span "Add" at bounding box center [685, 213] width 39 height 16
radio input "false"
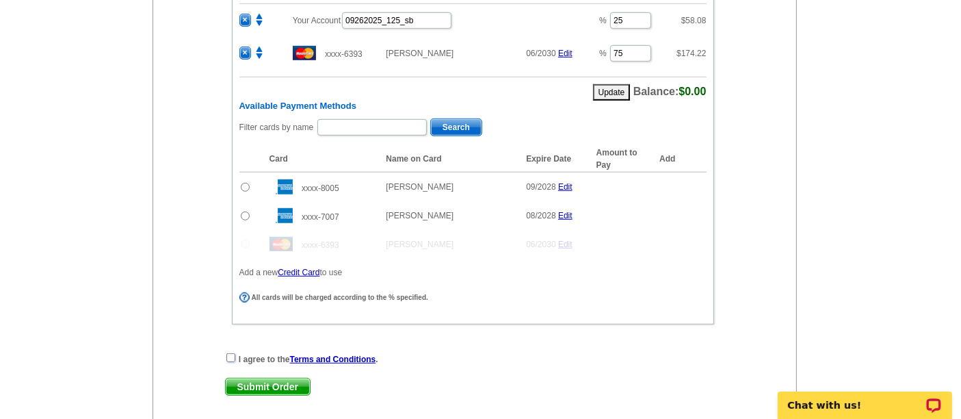
click at [231, 353] on input "checkbox" at bounding box center [230, 357] width 9 height 9
checkbox input "true"
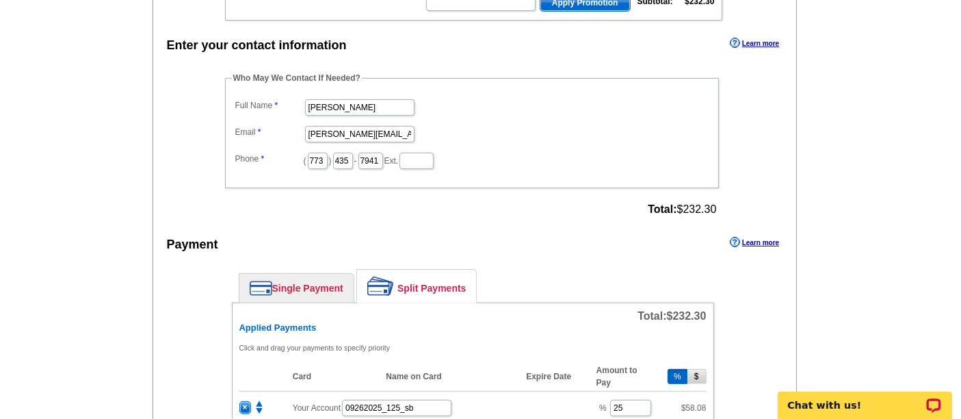
scroll to position [856, 0]
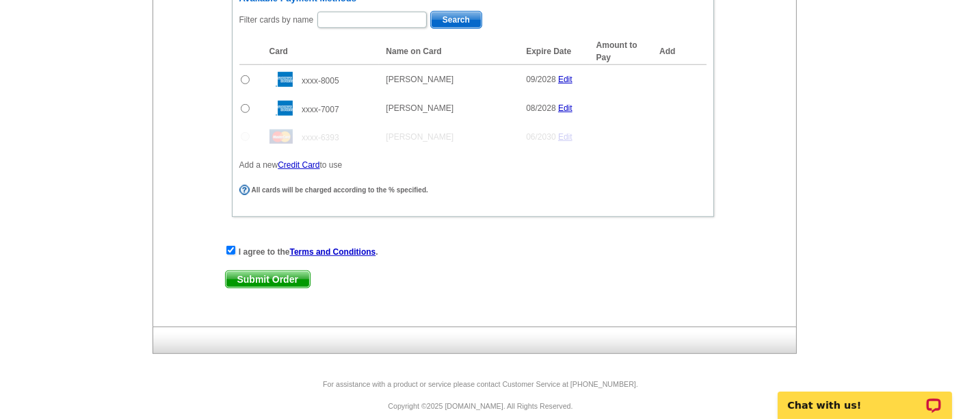
click at [287, 271] on span "Submit Order" at bounding box center [268, 279] width 84 height 16
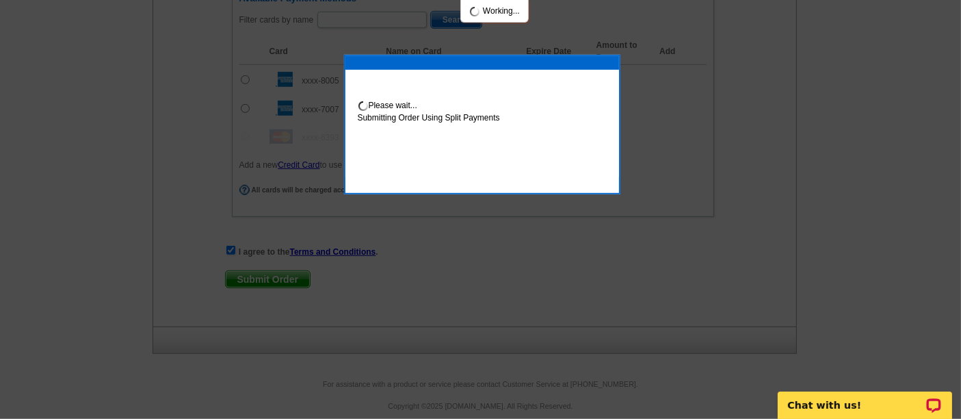
scroll to position [924, 0]
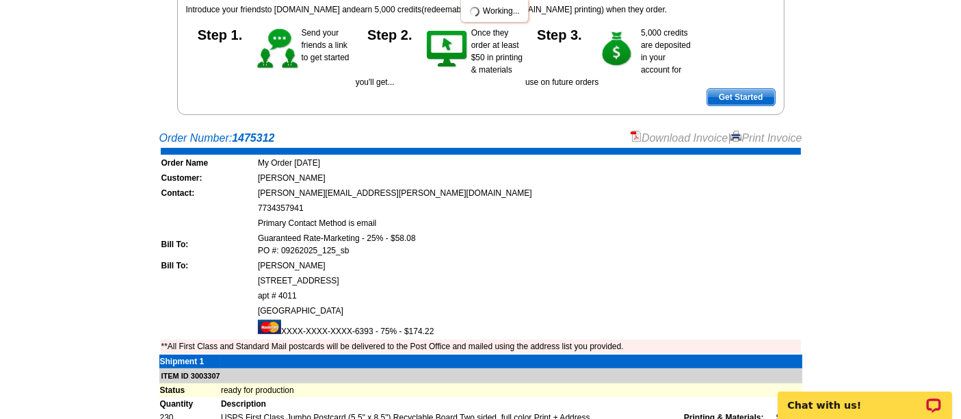
scroll to position [161, 0]
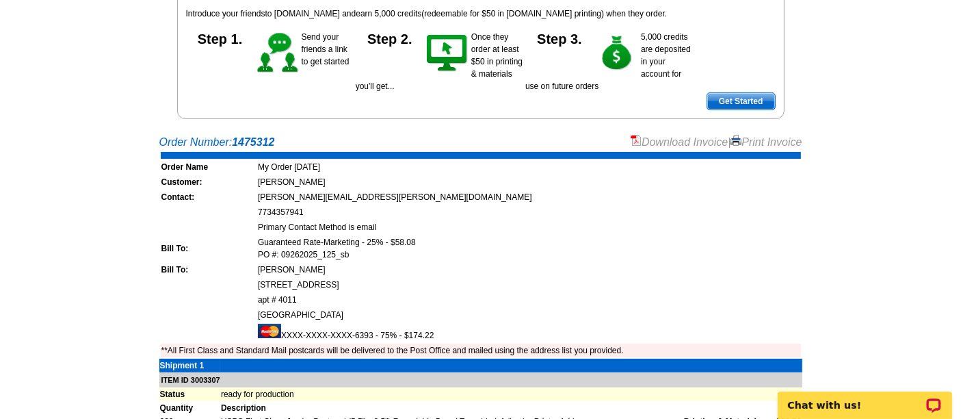
click at [635, 137] on link "Download Invoice" at bounding box center [679, 142] width 97 height 12
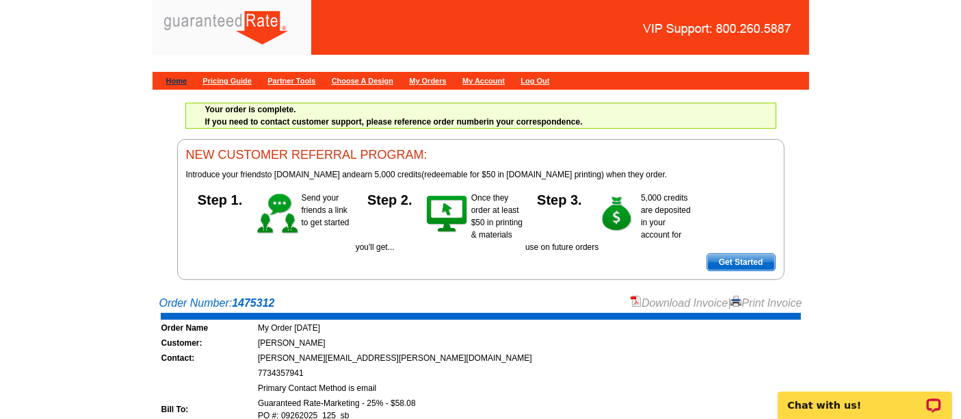
click at [168, 79] on link "Home" at bounding box center [176, 81] width 21 height 8
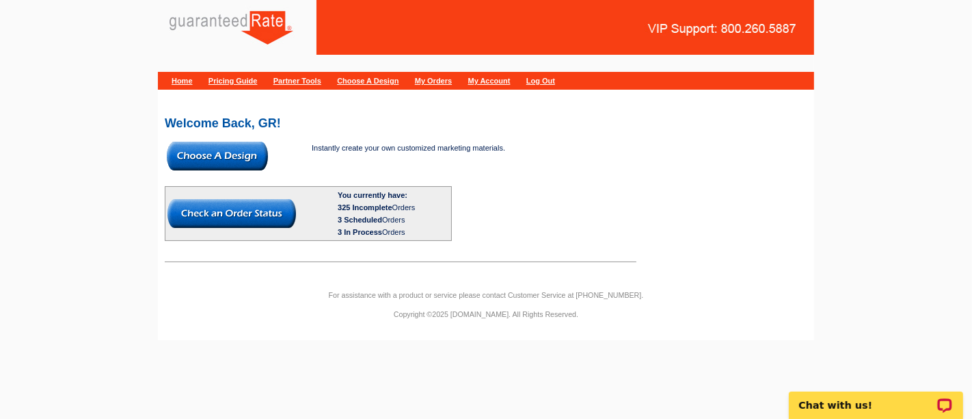
click at [227, 149] on img at bounding box center [217, 156] width 101 height 29
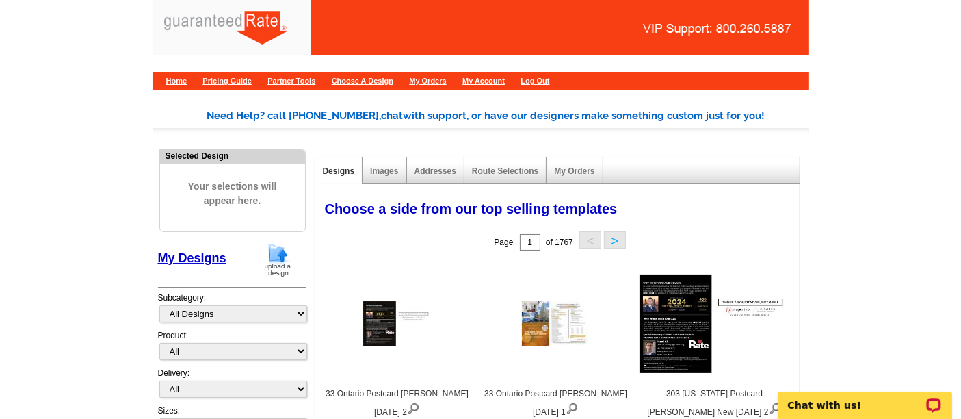
click at [285, 254] on img at bounding box center [278, 259] width 36 height 35
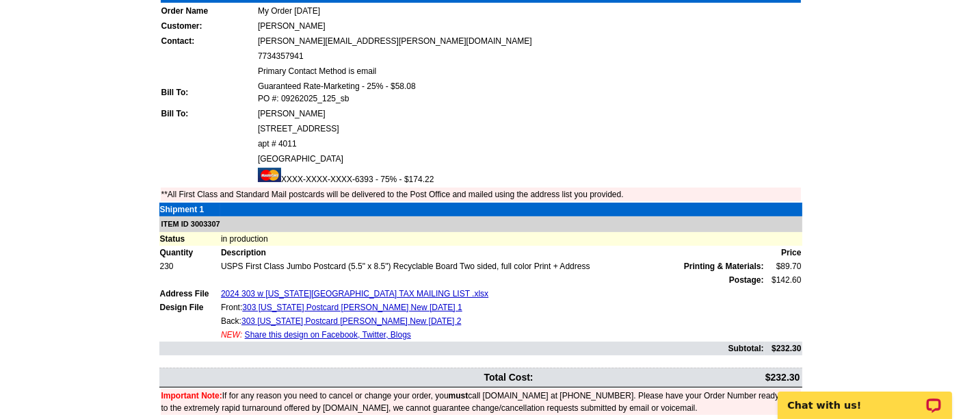
scroll to position [115, 0]
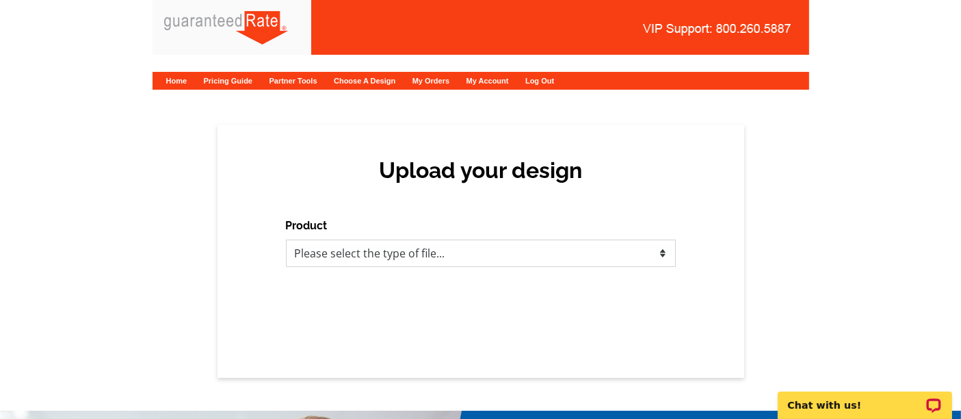
click at [357, 250] on select "Please select the type of file... Postcards Calendars Business Cards Letters an…" at bounding box center [481, 252] width 390 height 27
select select "1"
click at [286, 239] on select "Please select the type of file... Postcards Calendars Business Cards Letters an…" at bounding box center [481, 252] width 390 height 27
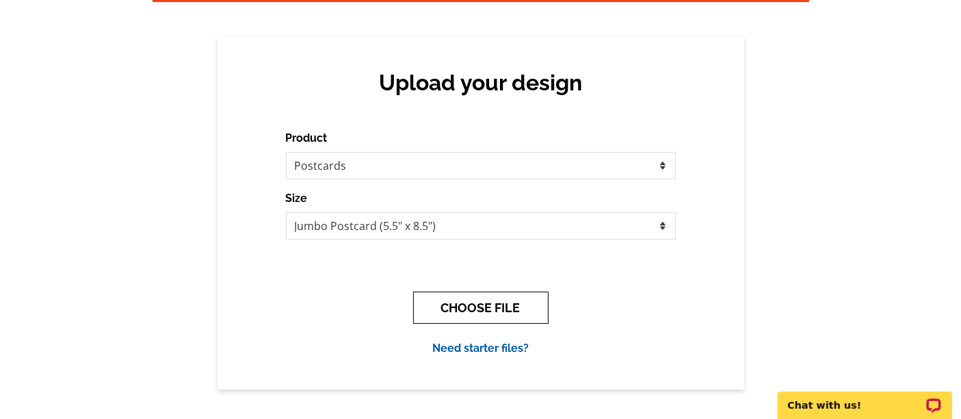
click at [451, 307] on button "CHOOSE FILE" at bounding box center [480, 307] width 135 height 32
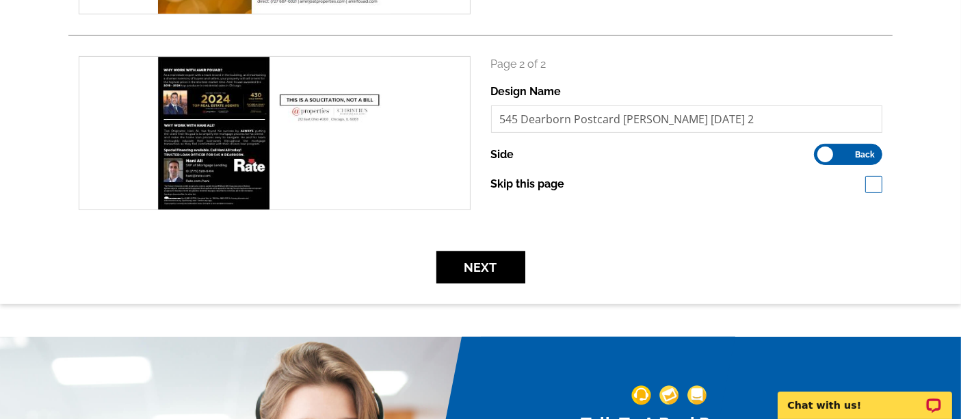
scroll to position [361, 0]
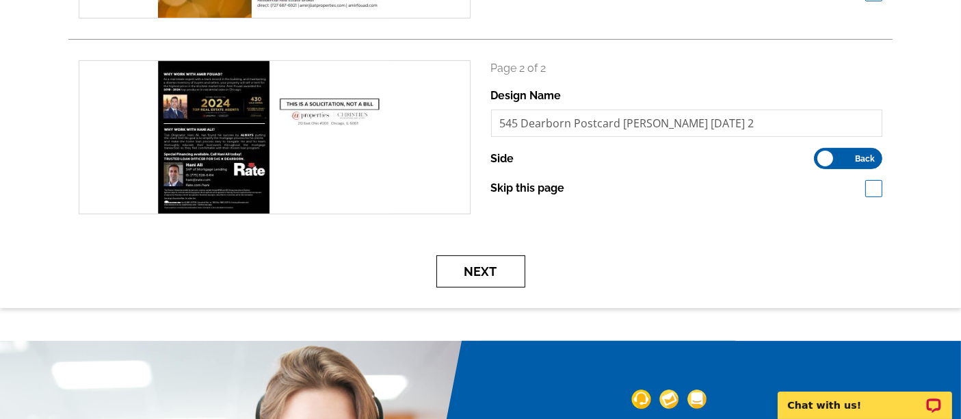
click at [479, 273] on button "Next" at bounding box center [480, 271] width 89 height 32
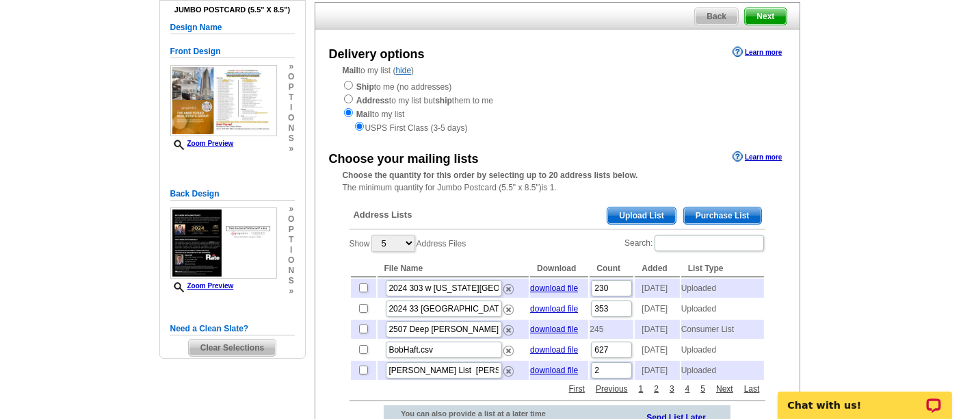
scroll to position [112, 0]
click at [660, 208] on span "Upload List" at bounding box center [641, 216] width 68 height 16
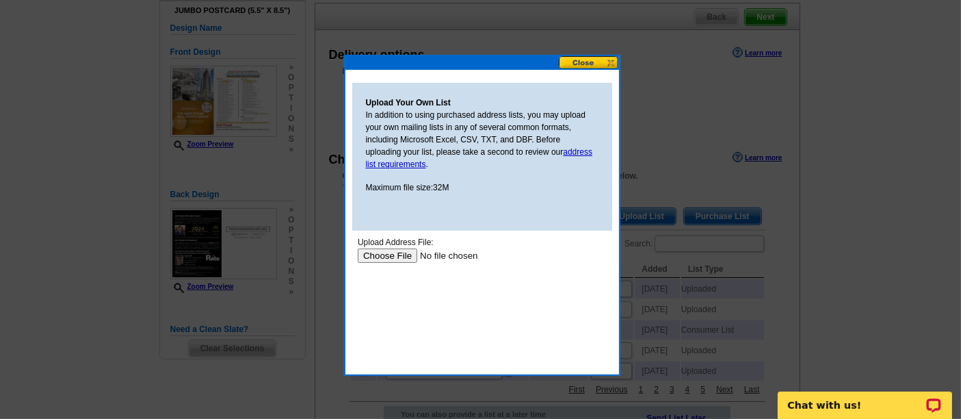
scroll to position [0, 0]
type input "C:\fakepath\2024 545 Dearborn Mailing List .xlsx"
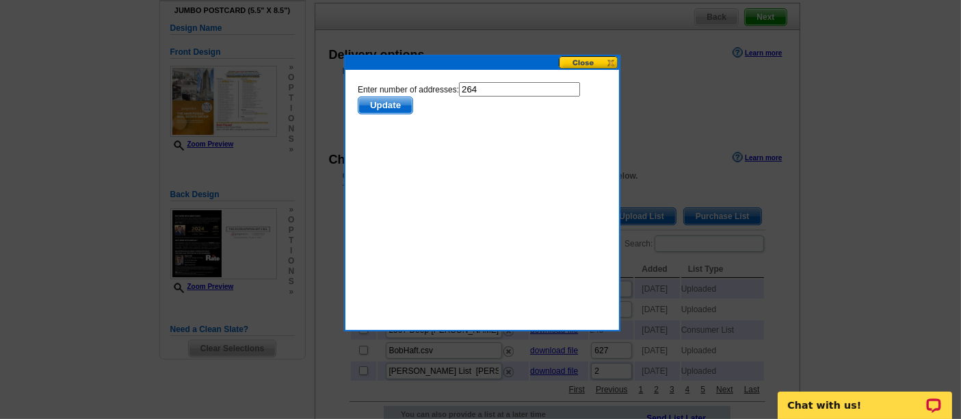
click at [492, 90] on input "264" at bounding box center [518, 89] width 121 height 14
type input "263"
click at [390, 101] on span "Update" at bounding box center [385, 105] width 54 height 16
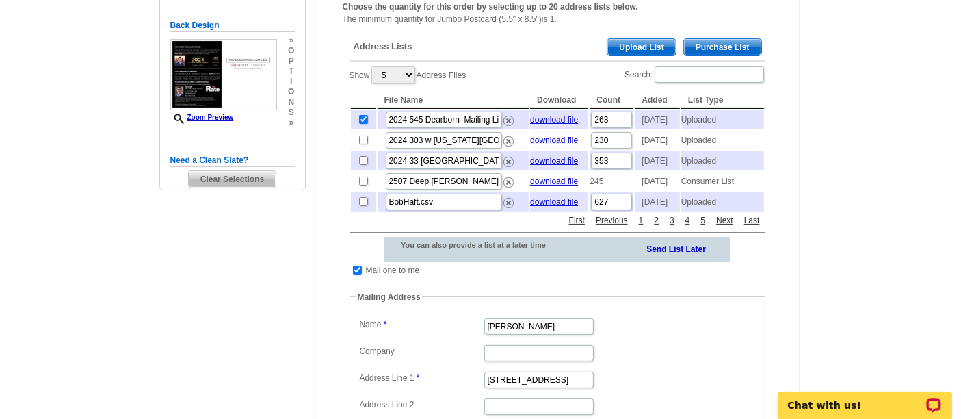
scroll to position [280, 0]
click at [355, 275] on input "checkbox" at bounding box center [357, 270] width 9 height 9
checkbox input "false"
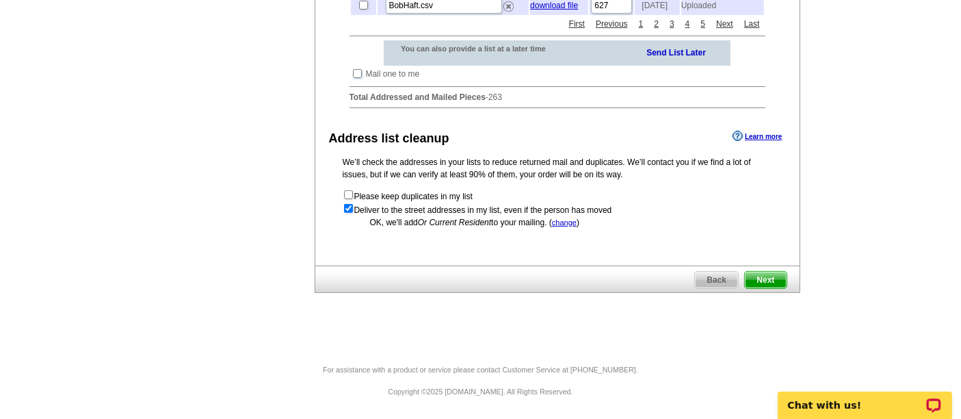
scroll to position [497, 0]
click at [769, 278] on span "Next" at bounding box center [765, 279] width 41 height 16
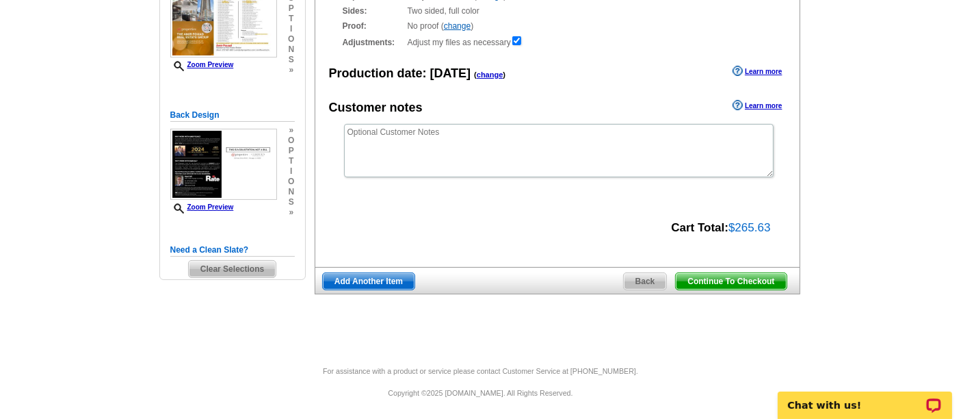
scroll to position [187, 0]
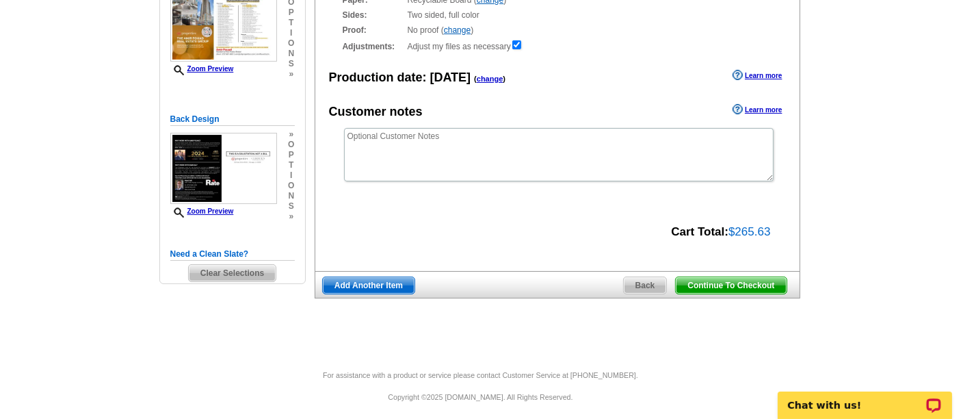
click at [731, 278] on span "Continue To Checkout" at bounding box center [731, 285] width 110 height 16
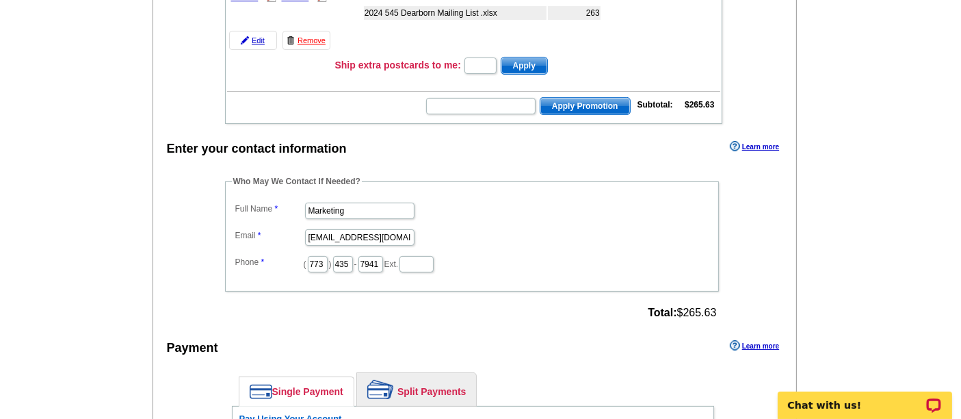
scroll to position [265, 0]
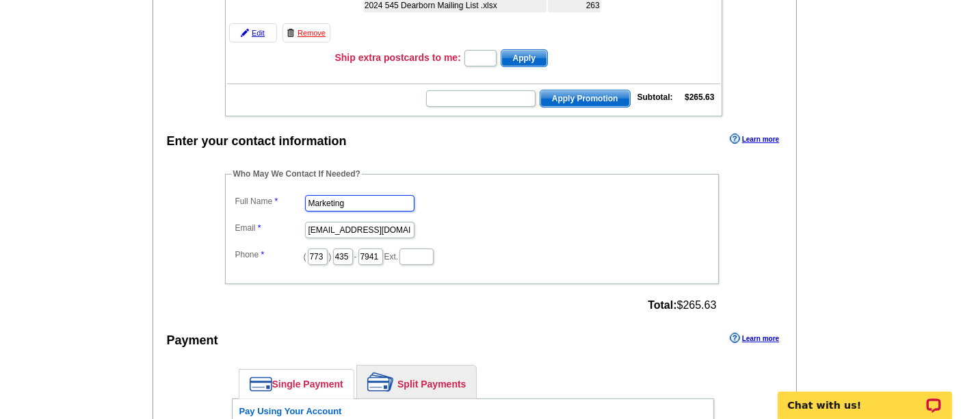
click at [384, 195] on input "Marketing" at bounding box center [359, 203] width 109 height 16
type input "[PERSON_NAME]"
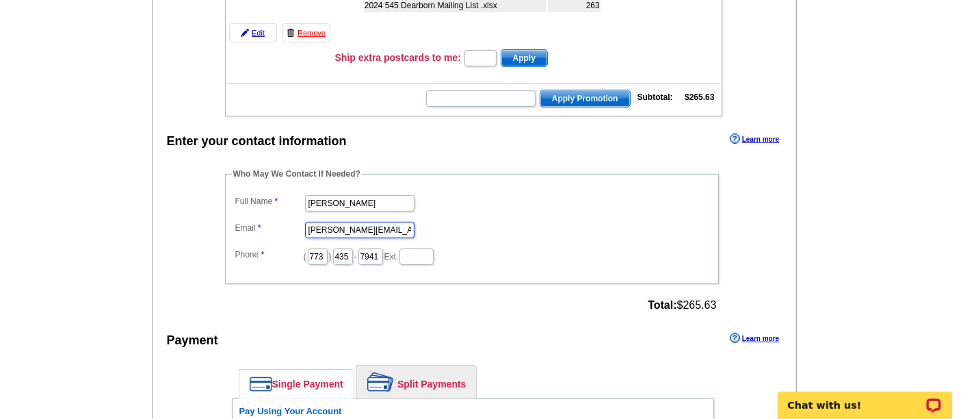
type input "[PERSON_NAME][EMAIL_ADDRESS][PERSON_NAME][DOMAIN_NAME]"
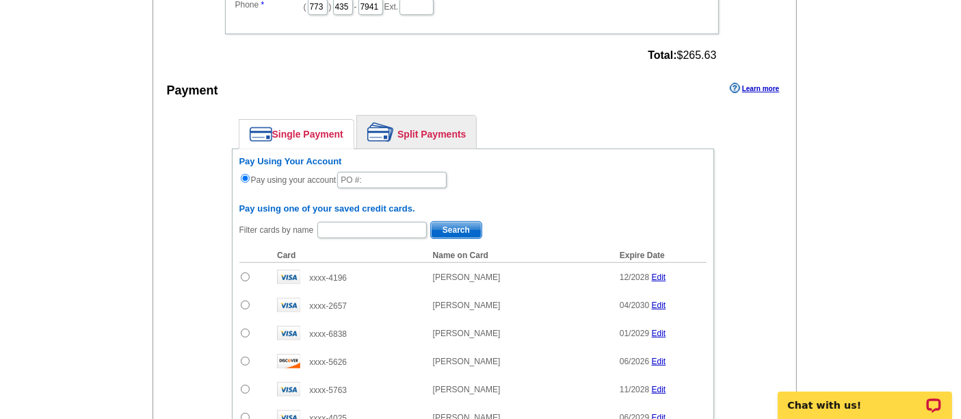
scroll to position [514, 0]
click at [414, 126] on link "Split Payments" at bounding box center [416, 132] width 119 height 33
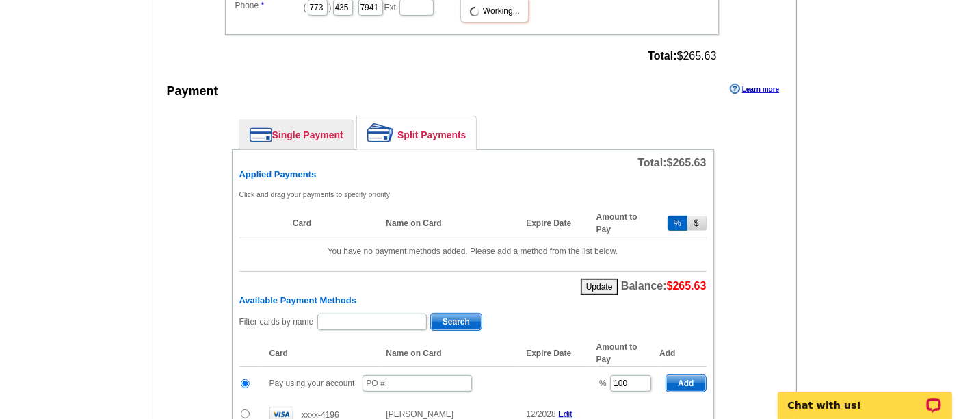
scroll to position [592, 0]
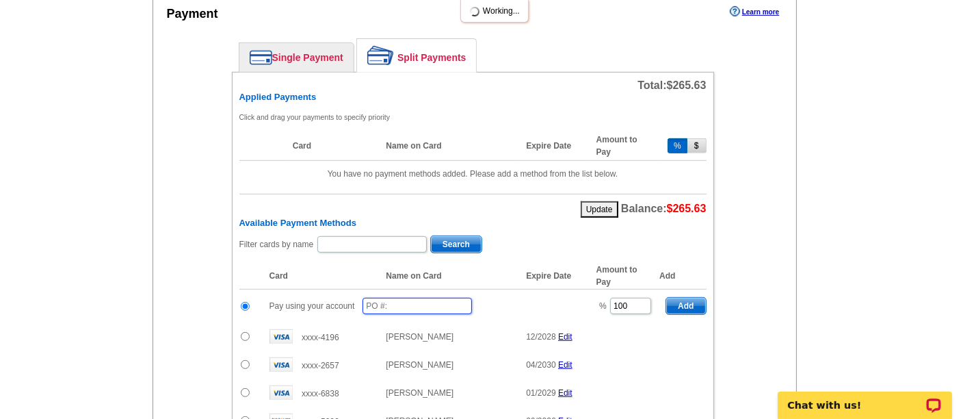
click at [391, 297] on input "text" at bounding box center [416, 305] width 109 height 16
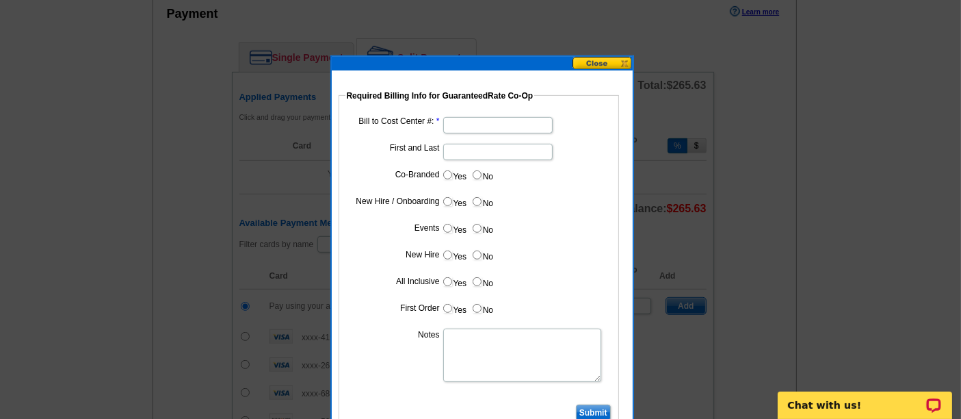
type input "09242025_130_sb"
click at [455, 127] on input "Bill to Cost Center #:" at bounding box center [497, 125] width 109 height 16
type input "1001"
type input "Hani Ali"
click at [448, 171] on input "Yes" at bounding box center [447, 174] width 9 height 9
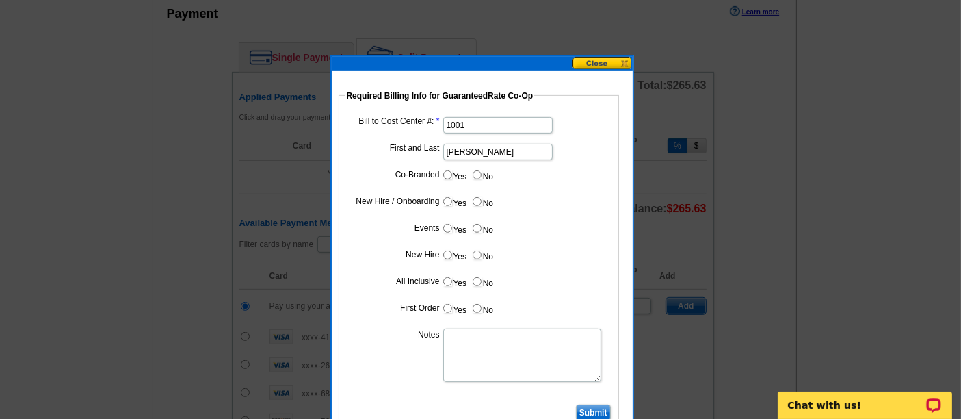
radio input "true"
click at [471, 202] on input "Cost paid by cobrand" at bounding box center [497, 205] width 109 height 16
type input "25%"
click at [475, 226] on input "No" at bounding box center [477, 228] width 9 height 9
radio input "true"
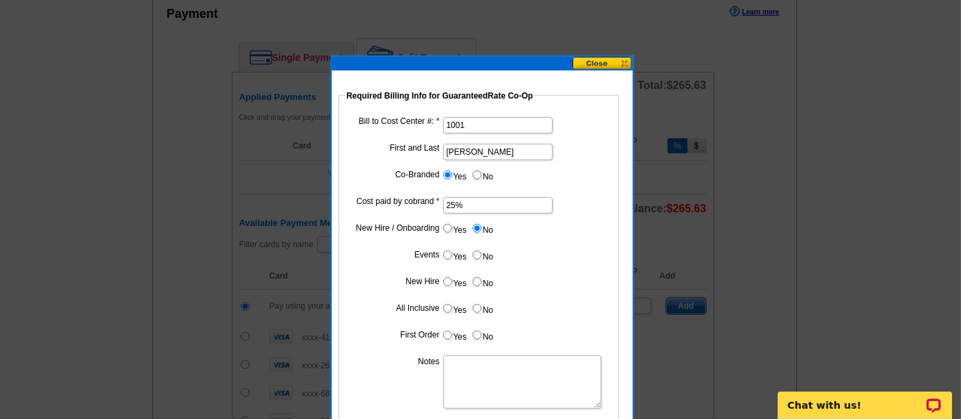
click at [475, 250] on input "No" at bounding box center [477, 254] width 9 height 9
radio input "true"
click at [478, 277] on input "No" at bounding box center [477, 281] width 9 height 9
radio input "true"
click at [480, 302] on label "No" at bounding box center [482, 308] width 22 height 16
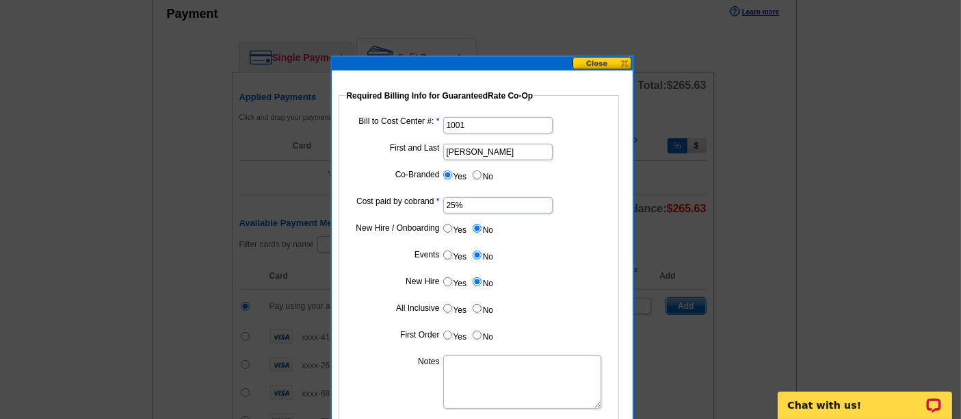
click at [480, 304] on input "No" at bounding box center [477, 308] width 9 height 9
radio input "true"
click at [476, 327] on label "No" at bounding box center [482, 335] width 22 height 16
click at [476, 330] on input "No" at bounding box center [477, 334] width 9 height 9
radio input "true"
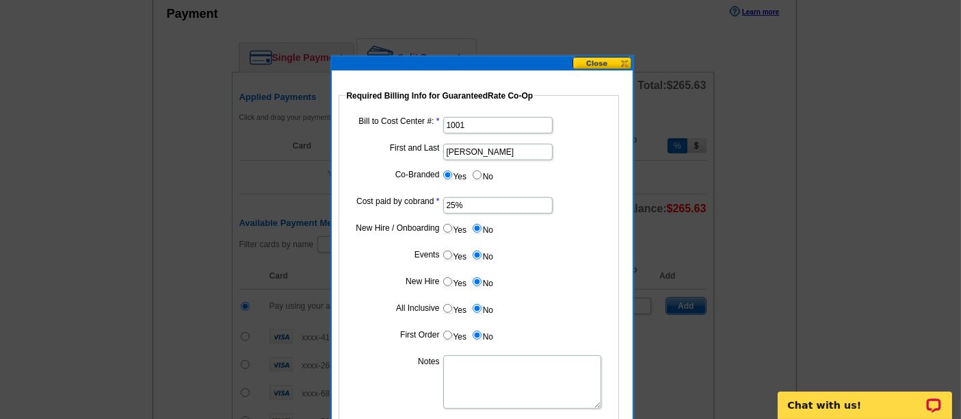
click at [480, 362] on textarea "Notes" at bounding box center [522, 381] width 158 height 53
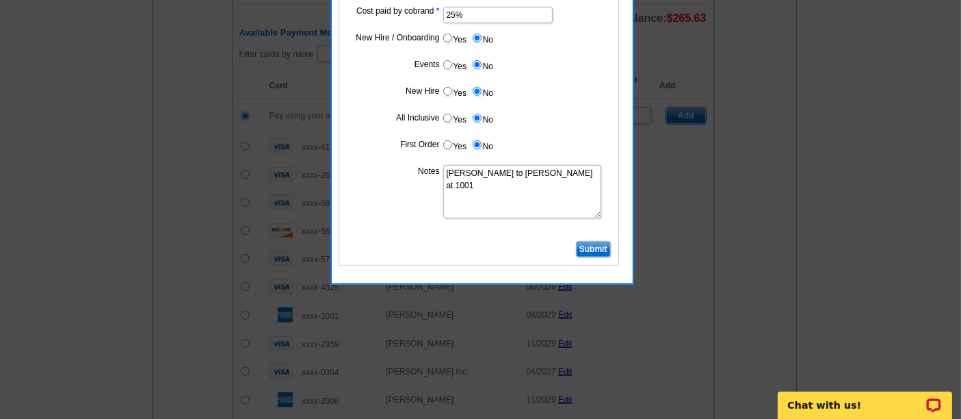
scroll to position [781, 0]
type textarea "Bill to Hani Ali at 1001"
click at [607, 243] on input "Submit" at bounding box center [593, 249] width 35 height 16
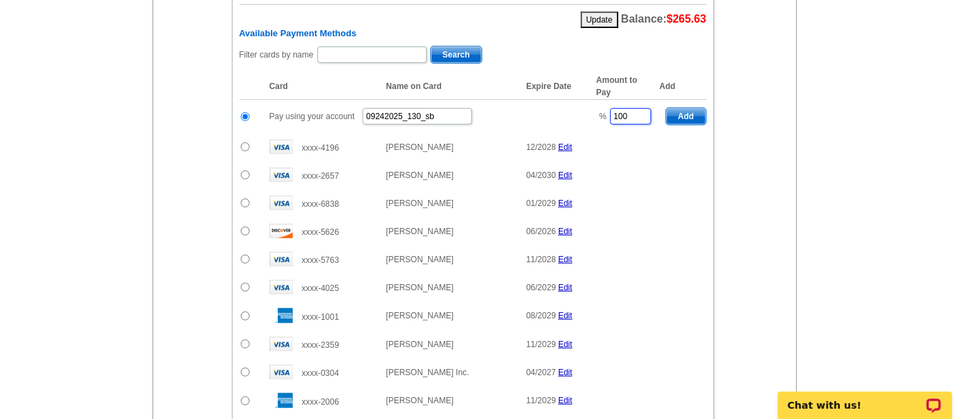
drag, startPoint x: 625, startPoint y: 105, endPoint x: 588, endPoint y: 104, distance: 37.0
click at [588, 104] on tr "Pay using your account 09242025_130_sb % 100 Add" at bounding box center [472, 117] width 467 height 34
click at [627, 108] on input "100" at bounding box center [630, 116] width 41 height 16
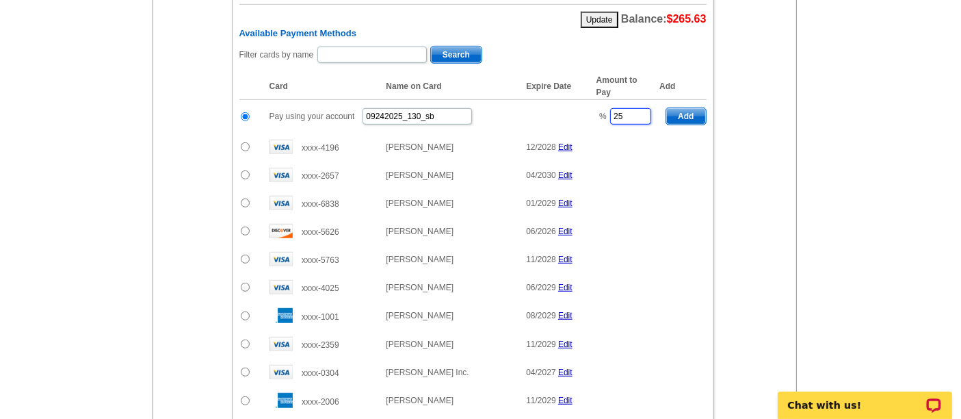
type input "25"
click at [696, 108] on span "Add" at bounding box center [685, 116] width 39 height 16
radio input "false"
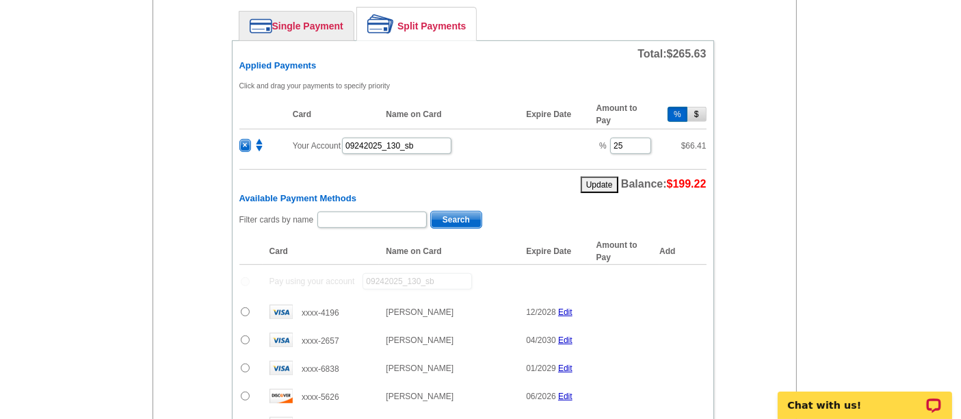
scroll to position [622, 0]
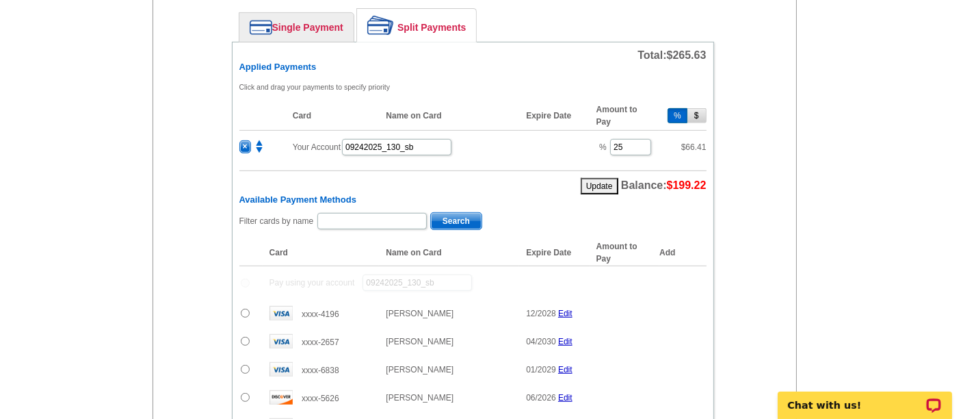
click at [386, 223] on div "Filter cards by name Search Card Name on Card Expire Date Amount to Pay Add Pay…" at bounding box center [472, 415] width 467 height 409
click at [381, 214] on input "text" at bounding box center [371, 221] width 109 height 16
type input "Fouad"
click at [449, 217] on div "Filter cards by name Fouad Search" at bounding box center [472, 221] width 467 height 21
click at [443, 213] on span "Search" at bounding box center [456, 221] width 51 height 16
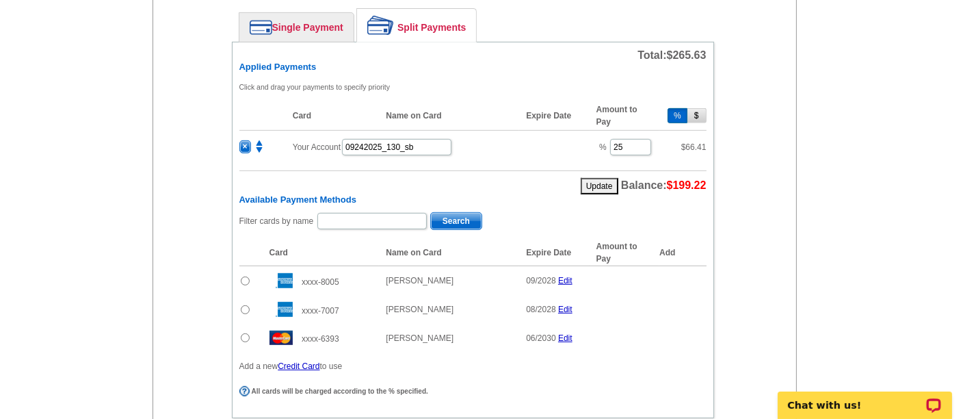
click at [243, 333] on input "radio" at bounding box center [245, 337] width 9 height 9
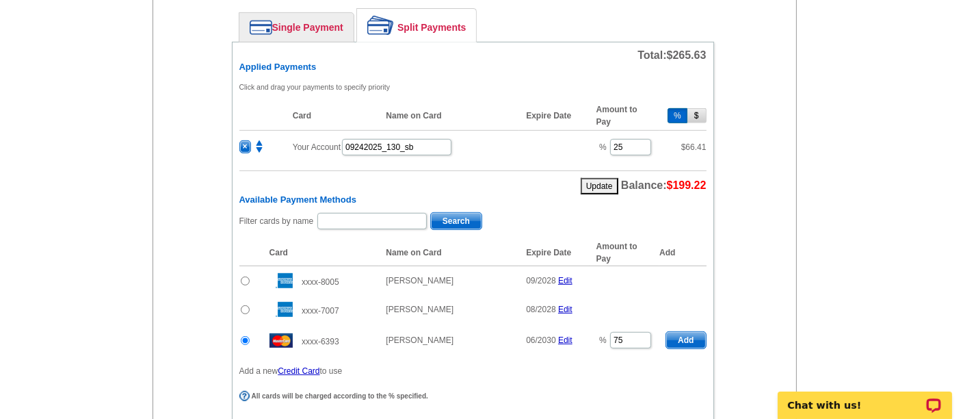
click at [666, 331] on button "Add" at bounding box center [685, 340] width 40 height 18
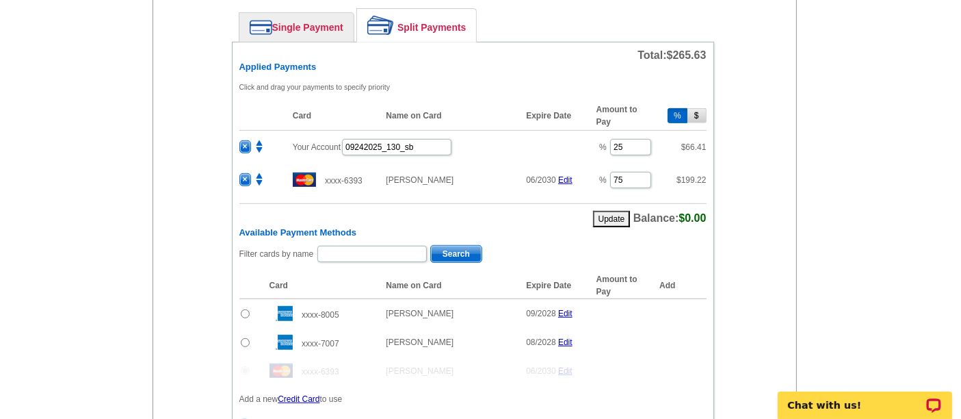
radio input "false"
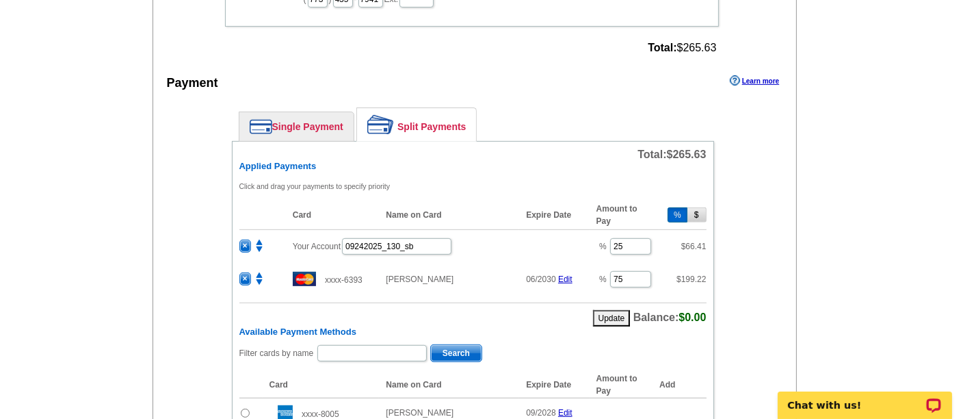
scroll to position [856, 0]
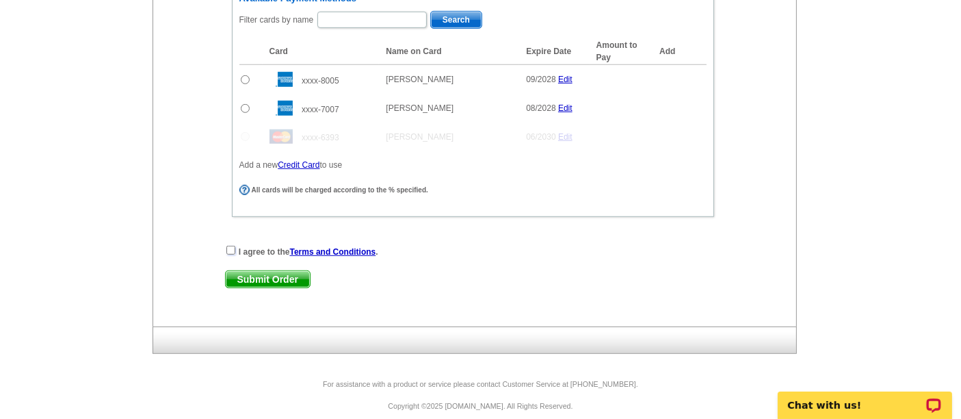
click at [230, 246] on input "checkbox" at bounding box center [230, 250] width 9 height 9
checkbox input "true"
click at [252, 271] on span "Submit Order" at bounding box center [268, 279] width 84 height 16
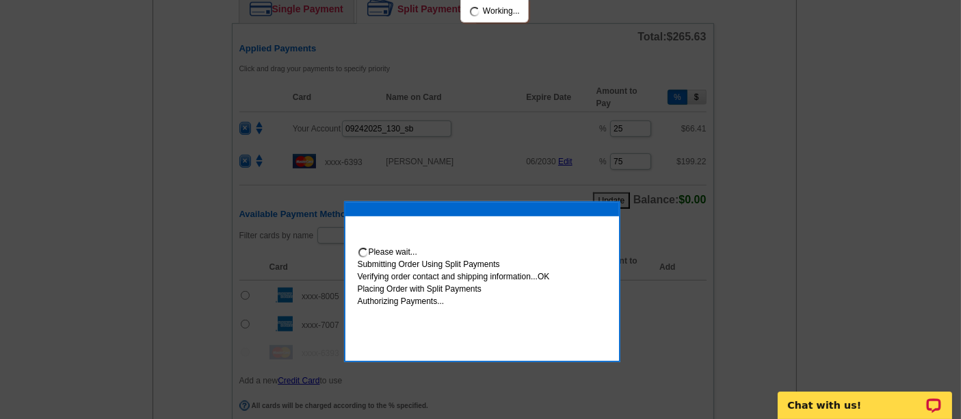
scroll to position [924, 0]
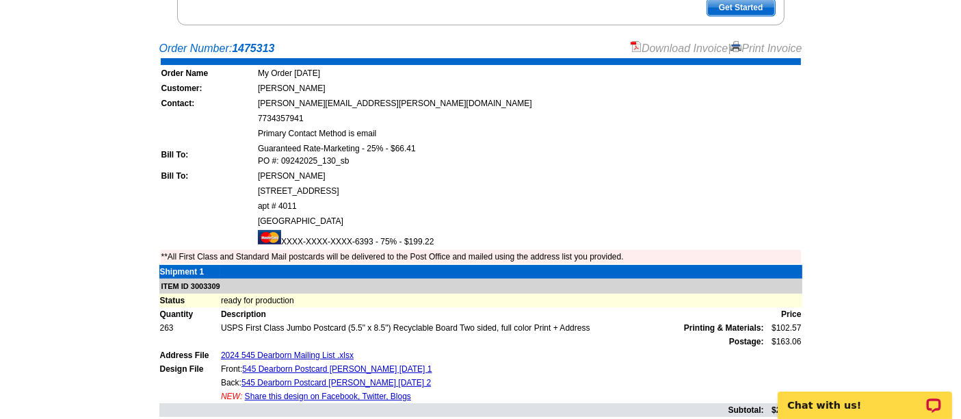
scroll to position [254, 0]
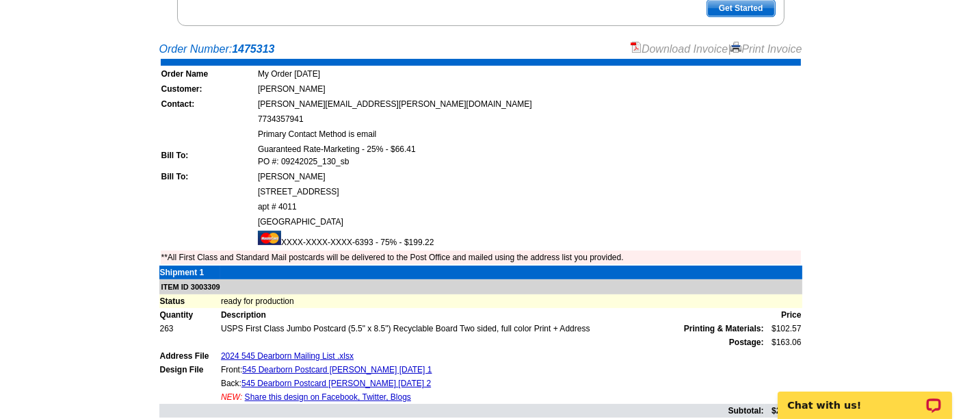
click at [643, 57] on table "Order Name My Order [DATE] Customer: [PERSON_NAME] Contact: [PERSON_NAME][EMAIL…" at bounding box center [482, 161] width 646 height 208
click at [638, 47] on link "Download Invoice" at bounding box center [679, 49] width 97 height 12
